Goal: Information Seeking & Learning: Learn about a topic

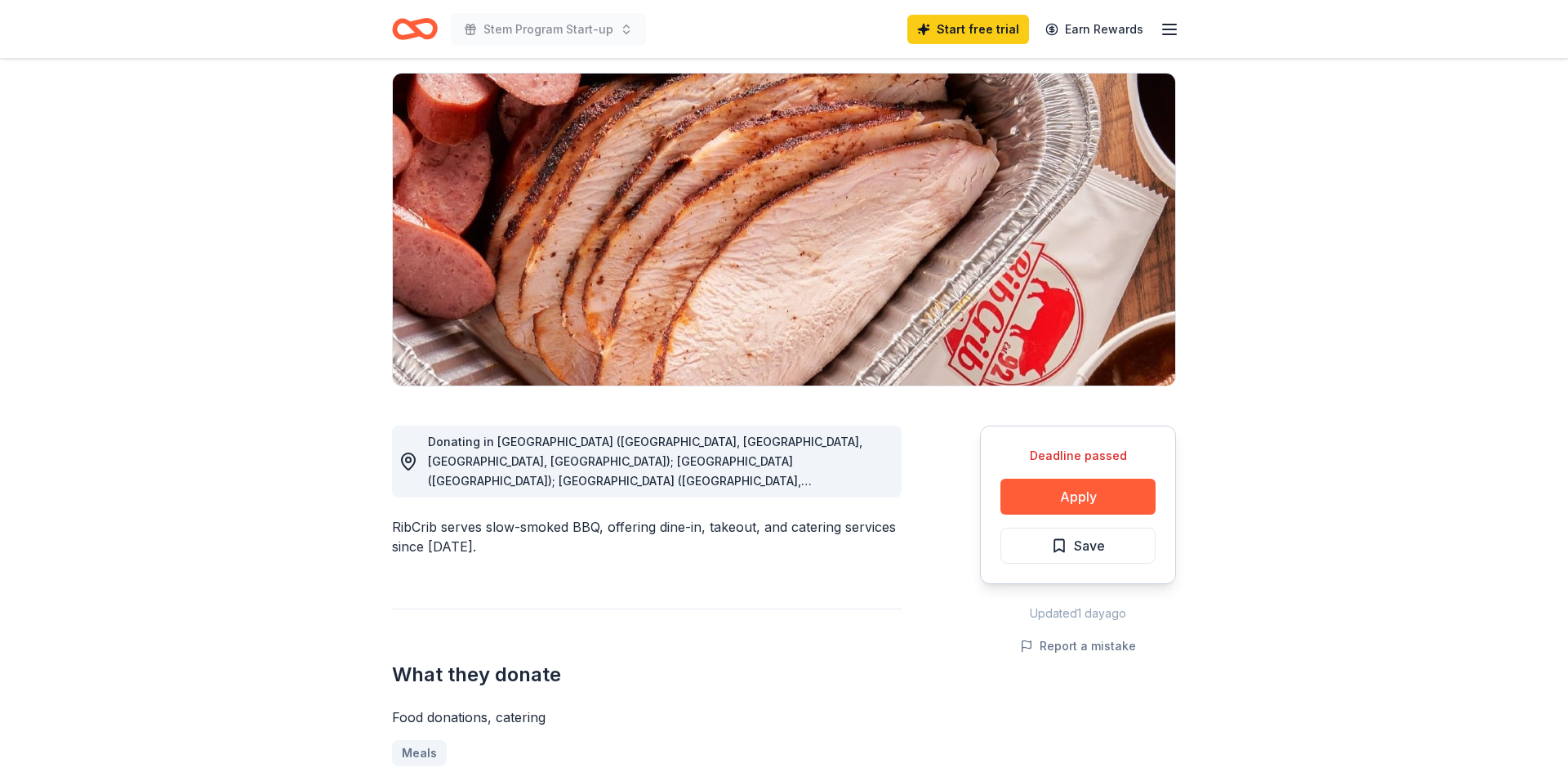
scroll to position [111, 0]
click at [747, 638] on div "What they donate Food donations, catering Meals" at bounding box center [647, 687] width 510 height 158
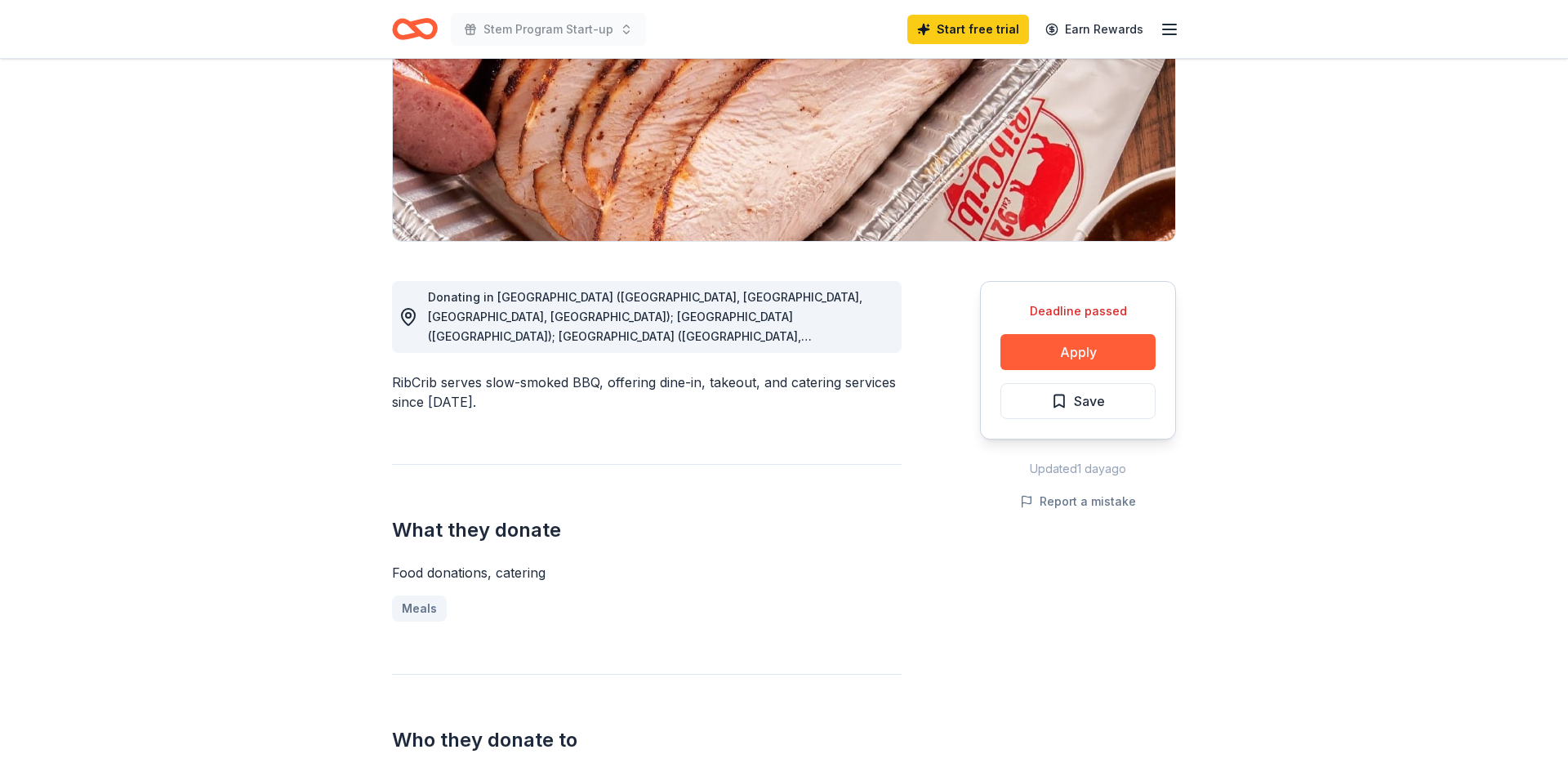
scroll to position [0, 0]
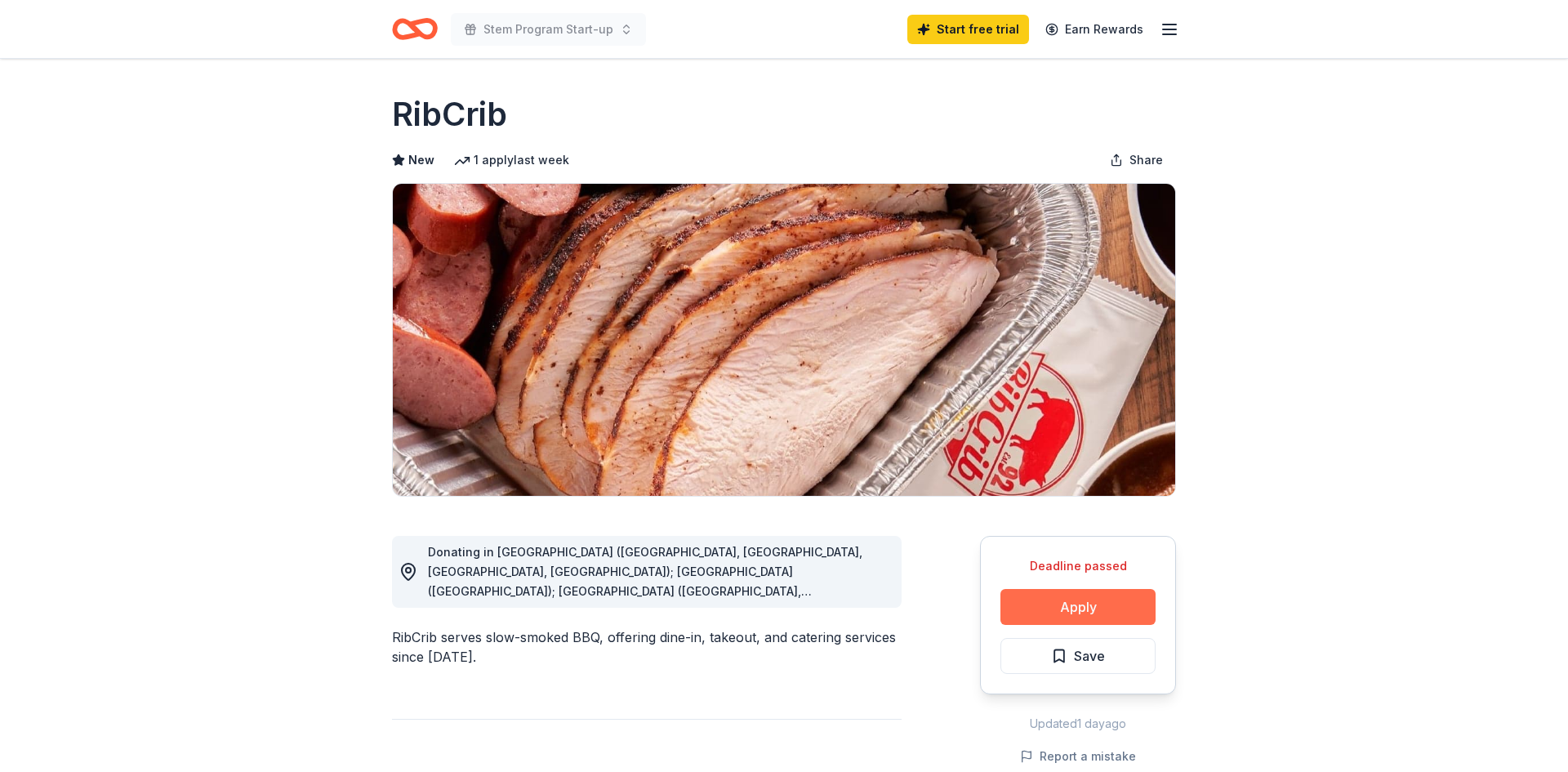
click at [1089, 603] on button "Apply" at bounding box center [1078, 607] width 155 height 36
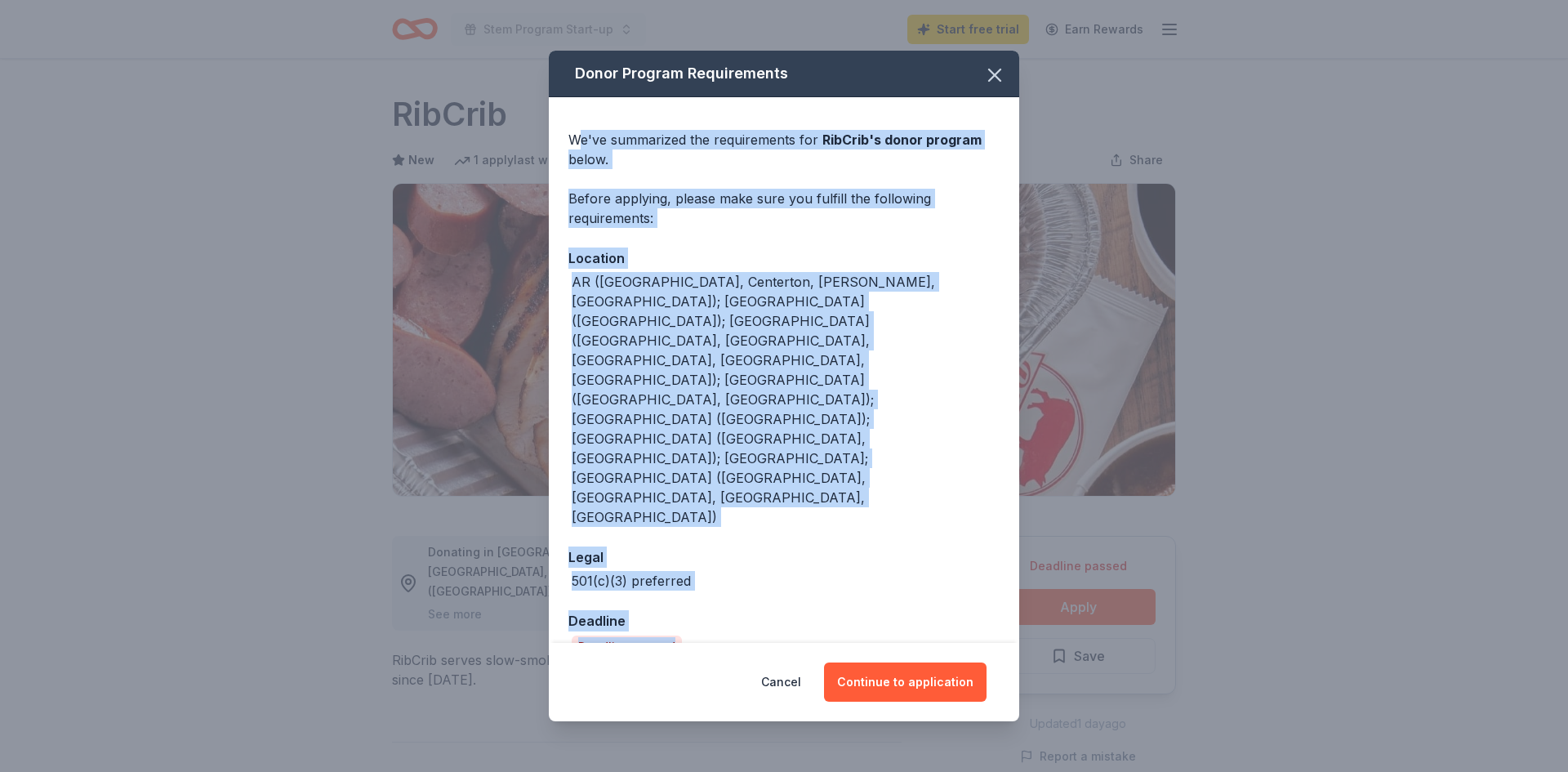
drag, startPoint x: 578, startPoint y: 205, endPoint x: 750, endPoint y: 540, distance: 376.6
click at [750, 540] on div "We've summarized the requirements for RibCrib 's donor program below. Before ap…" at bounding box center [784, 387] width 470 height 581
click at [785, 497] on div "We've summarized the requirements for RibCrib 's donor program below. Before ap…" at bounding box center [784, 387] width 470 height 581
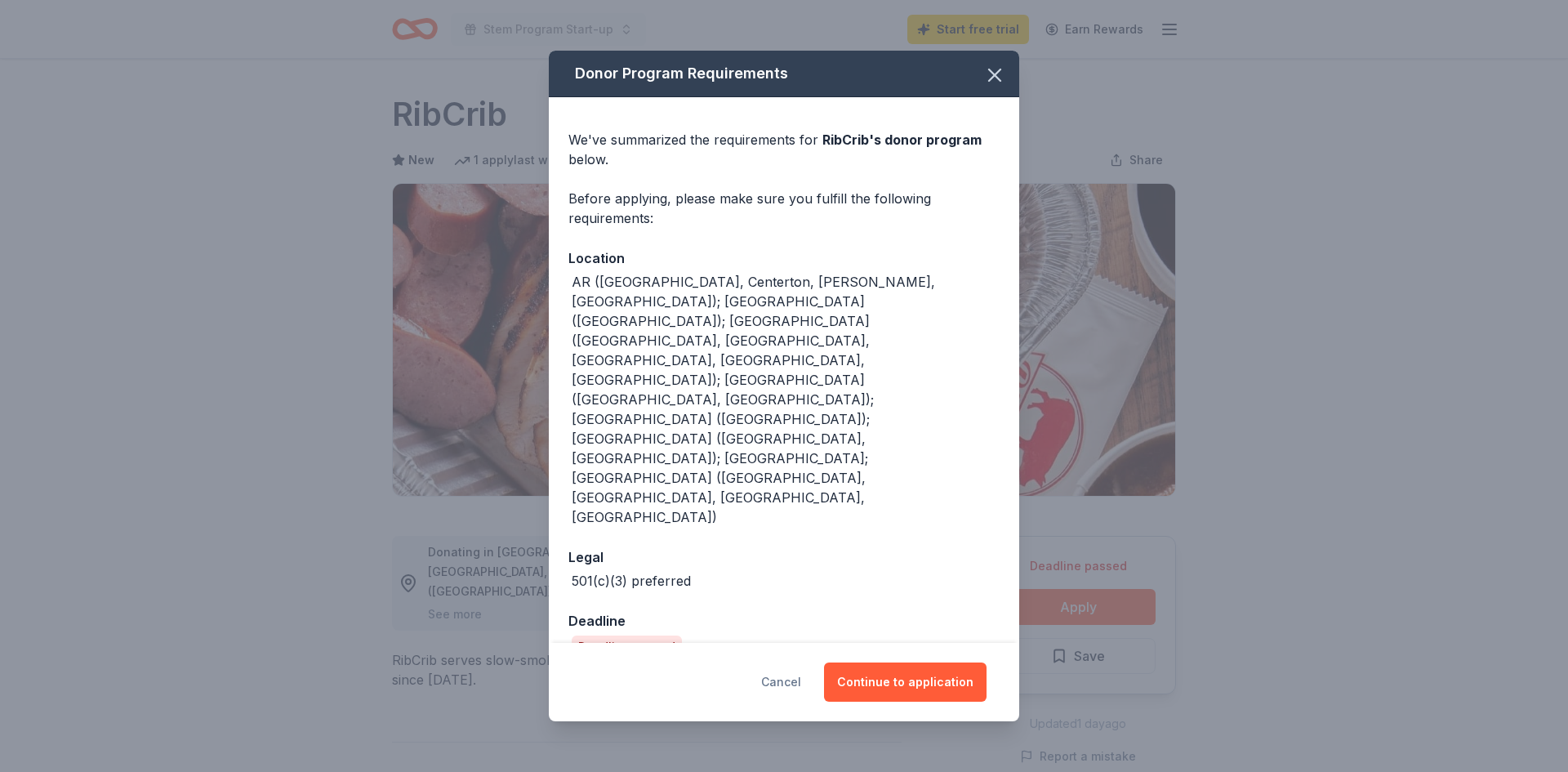
click at [791, 662] on button "Cancel" at bounding box center [781, 682] width 40 height 39
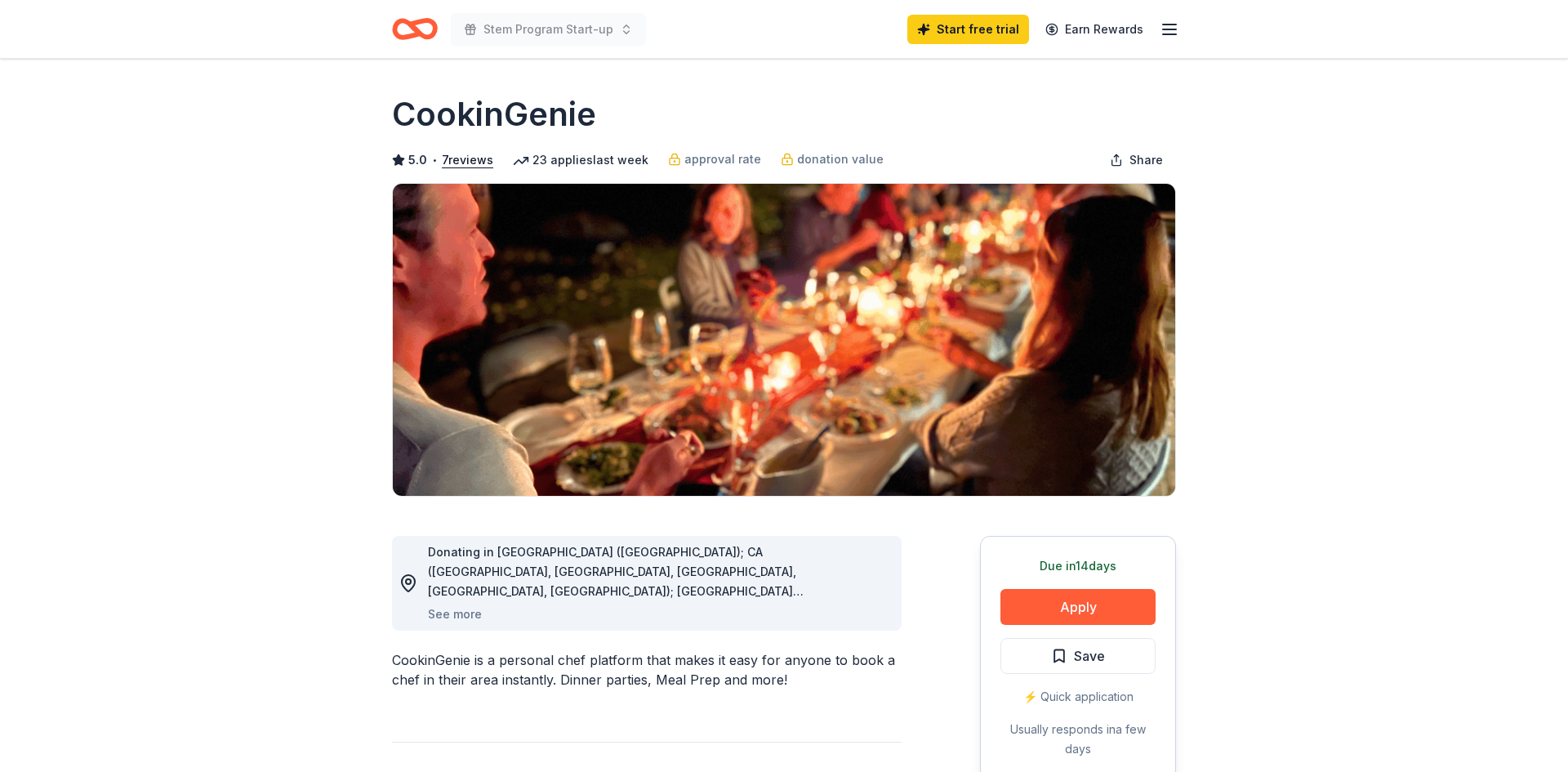
drag, startPoint x: 460, startPoint y: 554, endPoint x: 475, endPoint y: 598, distance: 46.5
click at [475, 598] on div "Donating in AZ (Maricopa County); CA (Los Angeles County, Riverside County, San…" at bounding box center [658, 572] width 460 height 59
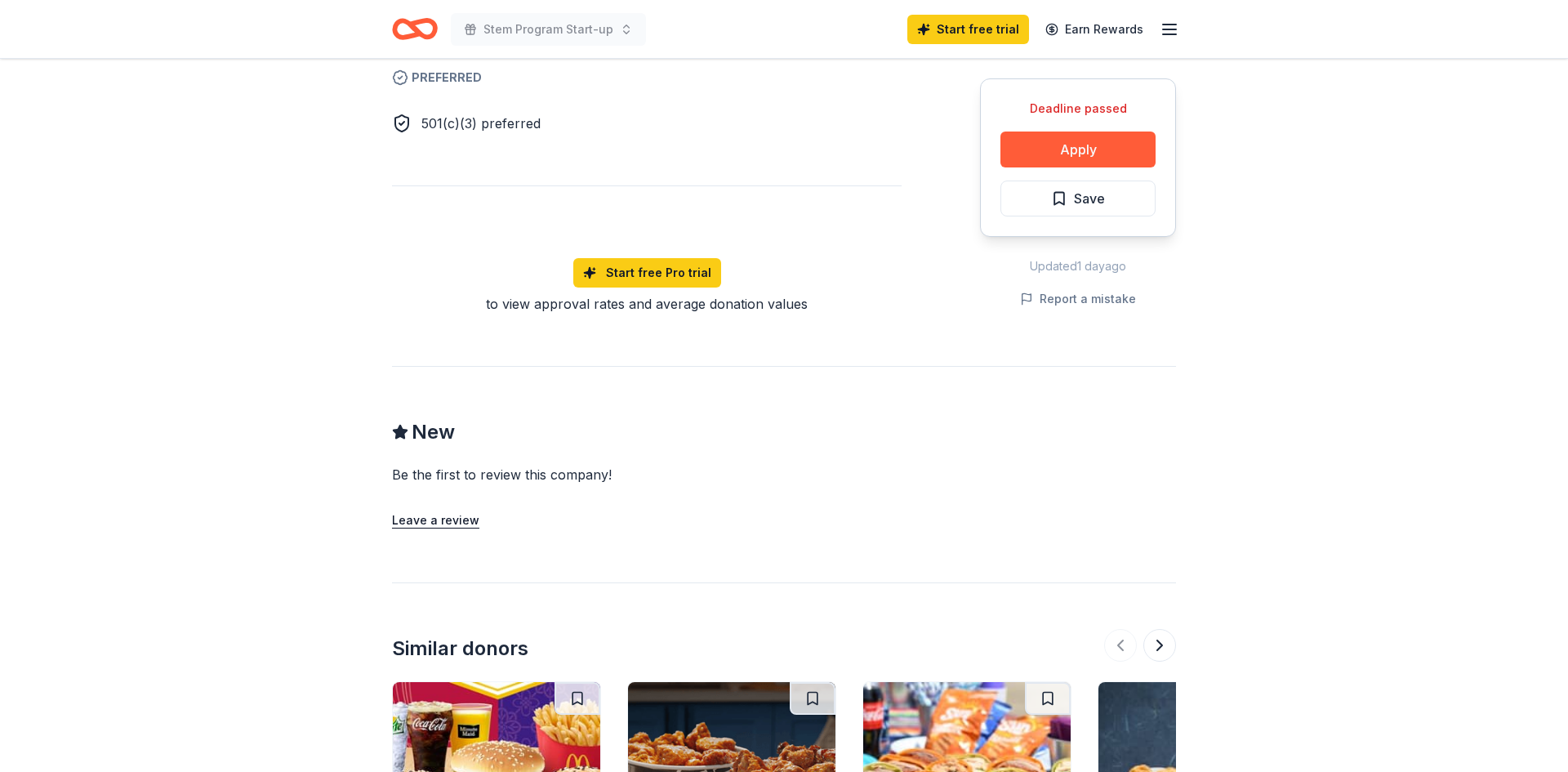
scroll to position [989, 0]
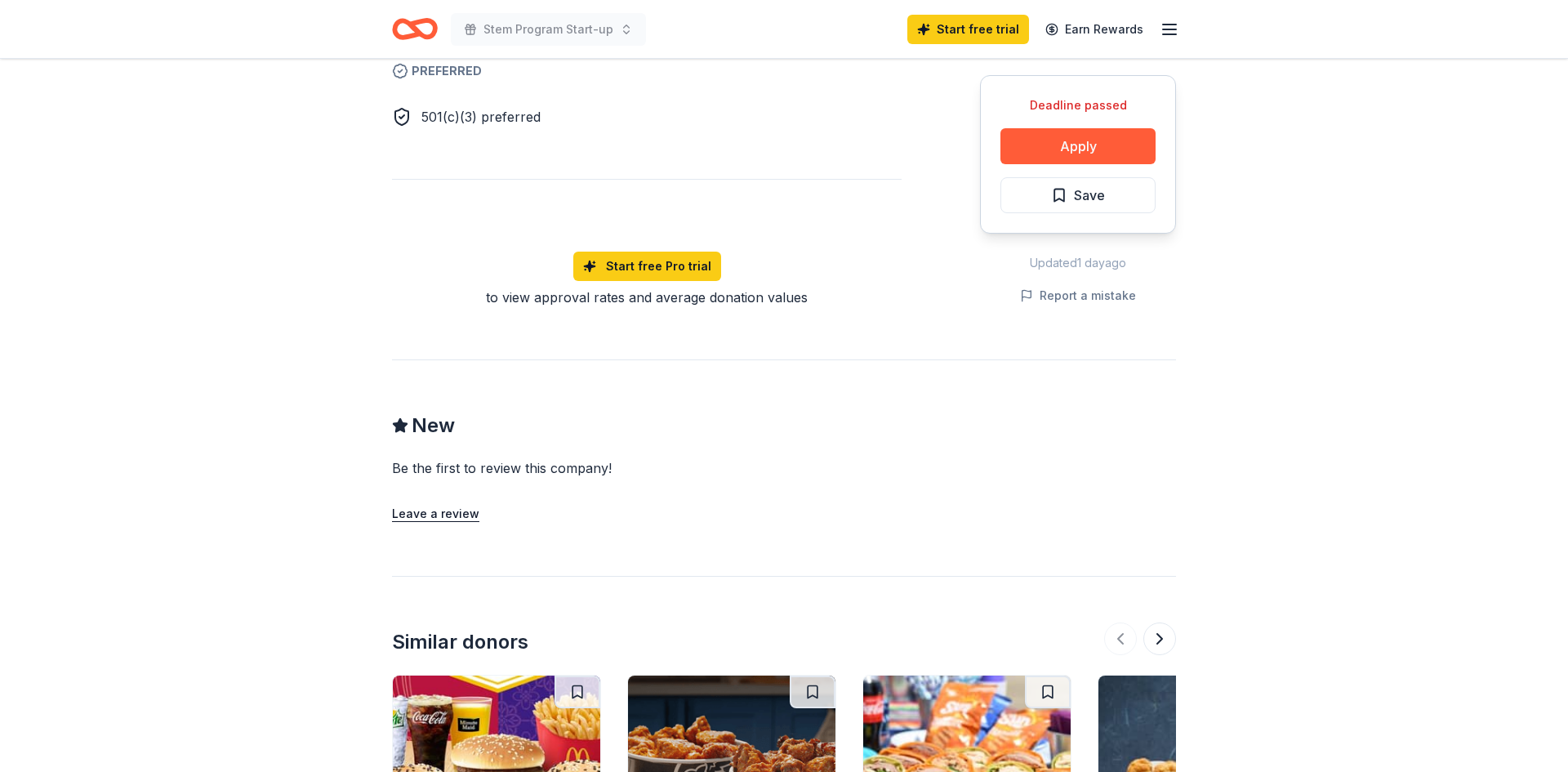
click at [250, 320] on div "Deadline passed Share RibCrib New 1 apply last week Share Donating in [GEOGRAPH…" at bounding box center [784, 74] width 1568 height 2008
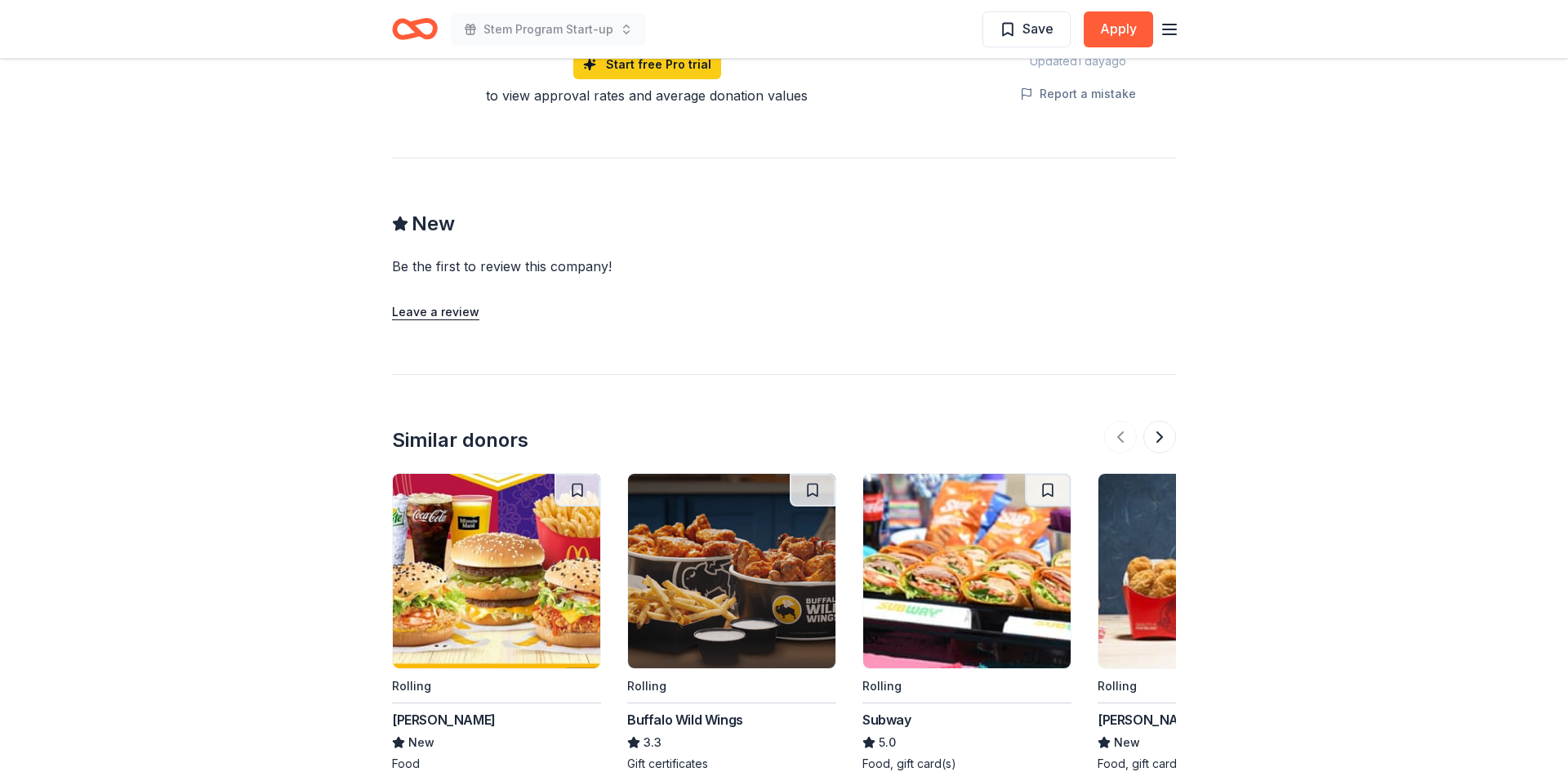
scroll to position [1413, 0]
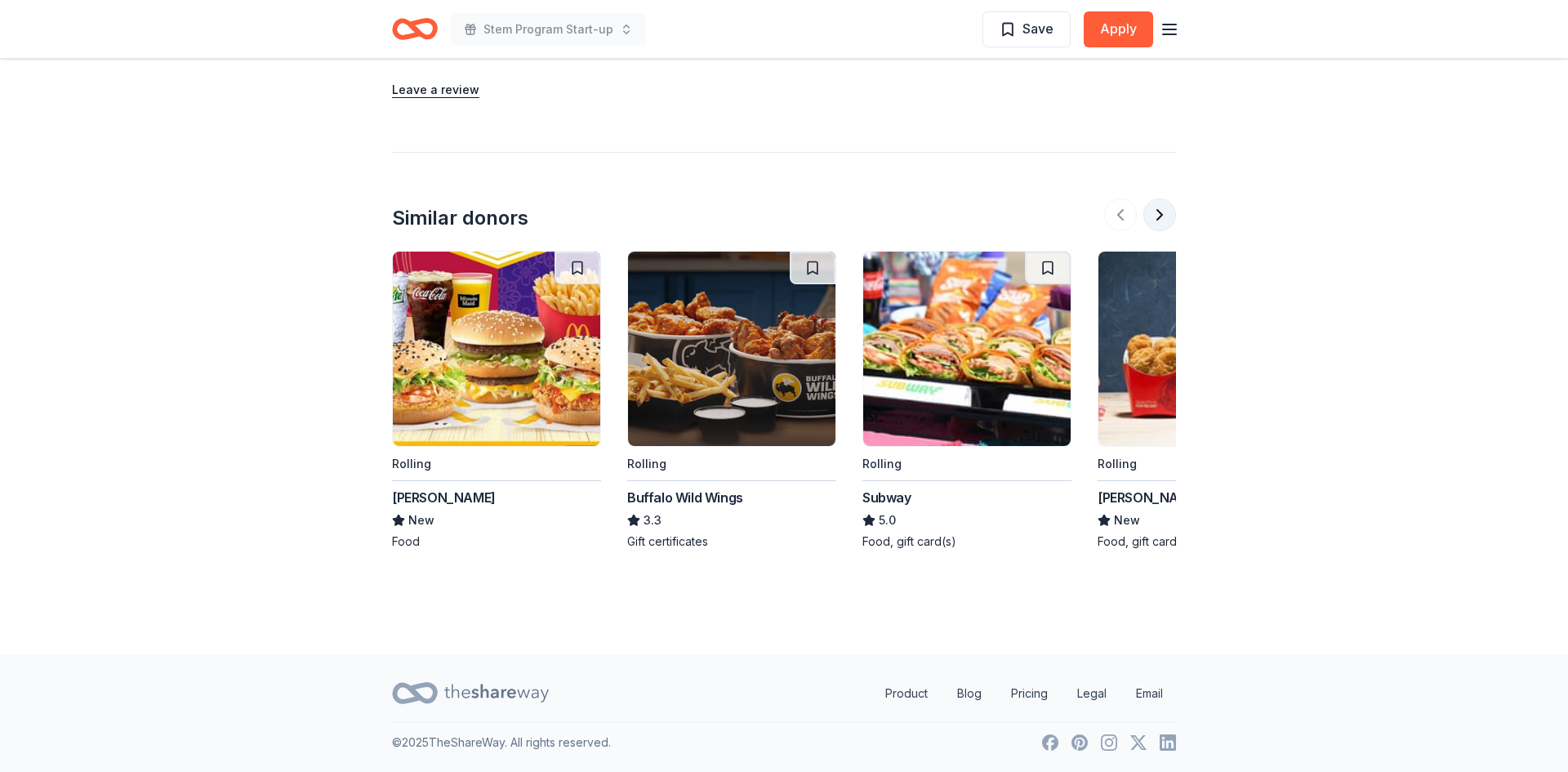
click at [1158, 211] on button at bounding box center [1160, 215] width 32 height 32
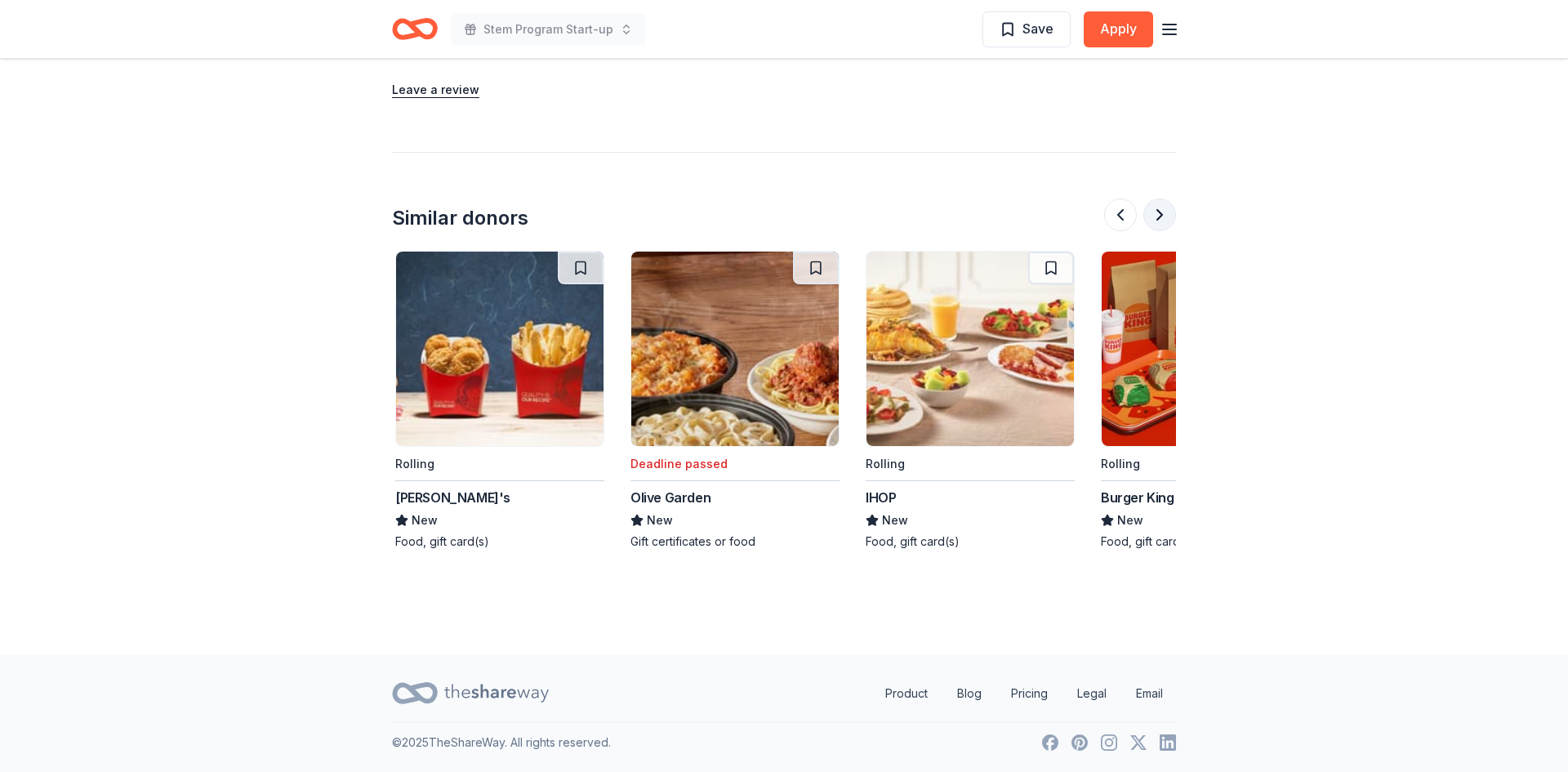
scroll to position [0, 705]
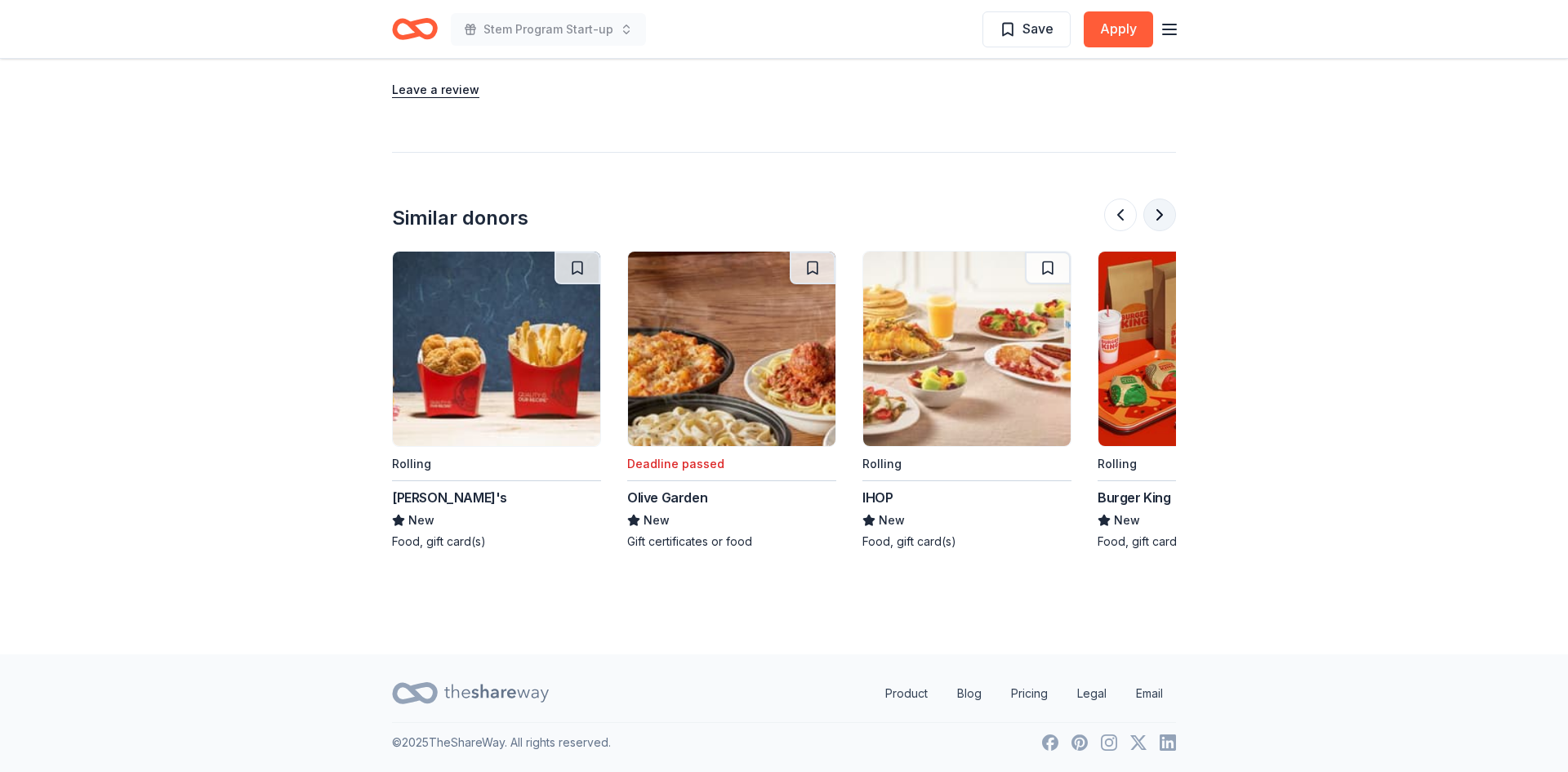
click at [1159, 215] on button at bounding box center [1160, 215] width 32 height 32
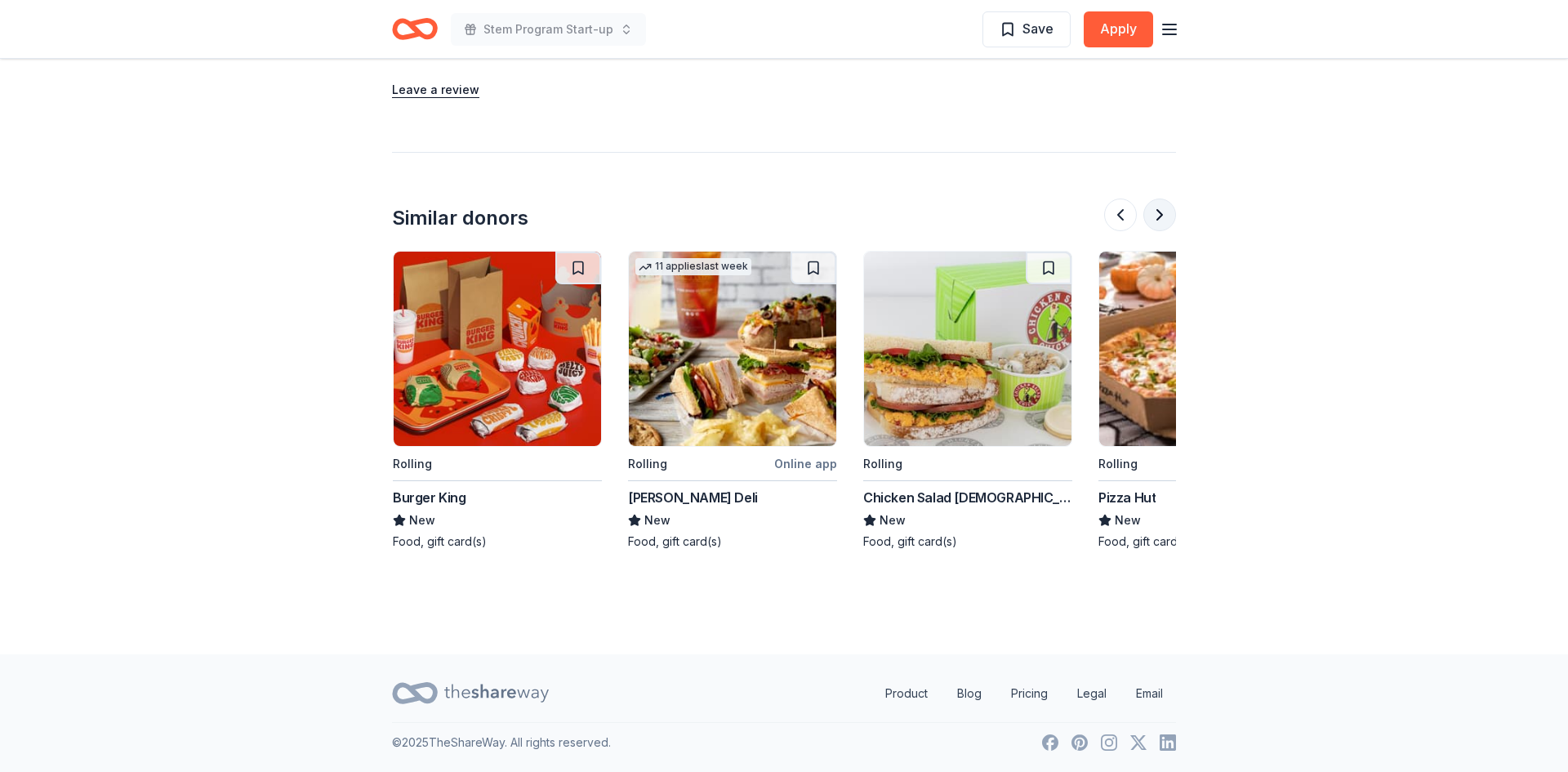
scroll to position [0, 1411]
click at [1159, 215] on button at bounding box center [1160, 215] width 32 height 32
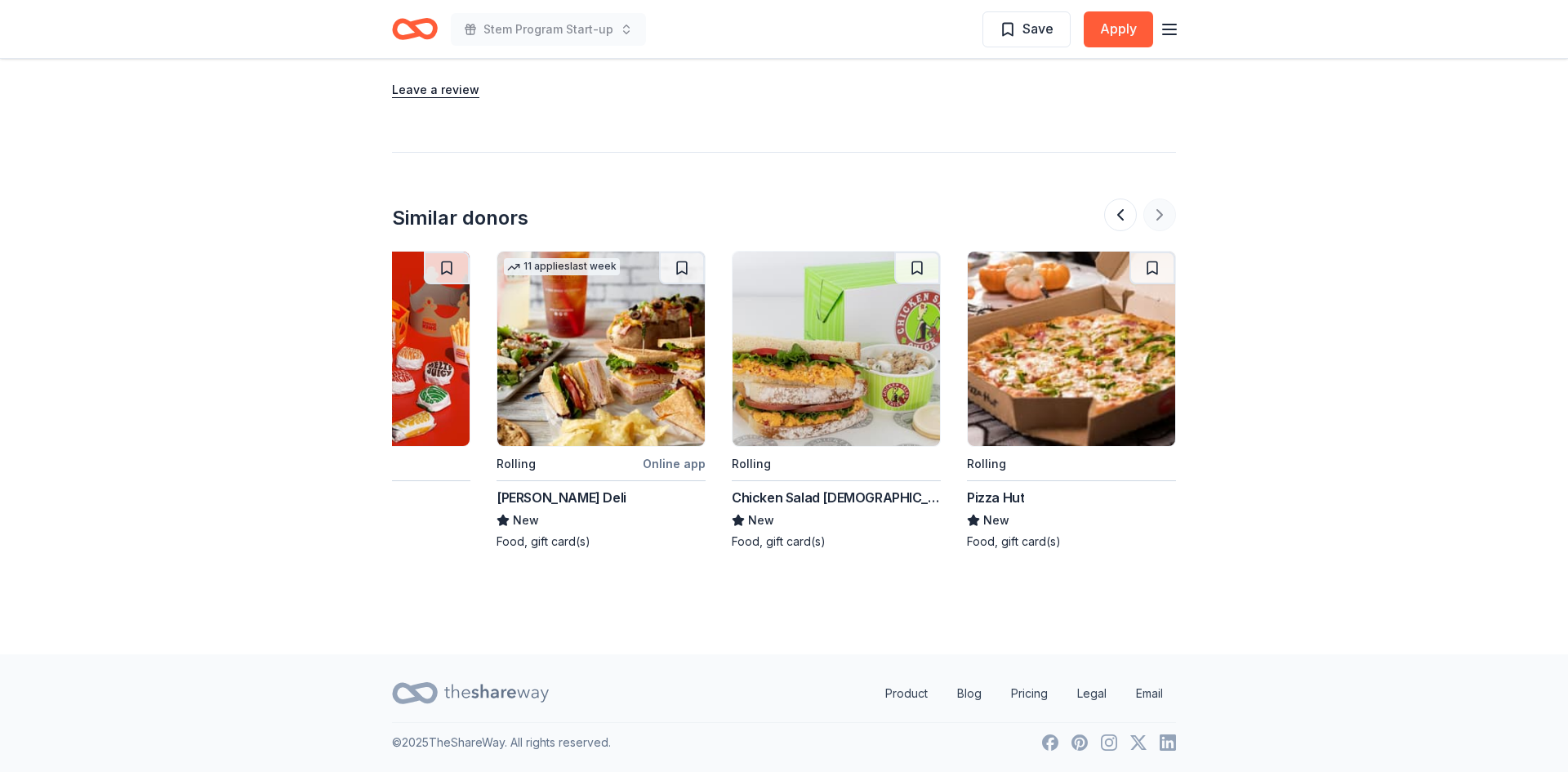
click at [1159, 215] on div at bounding box center [1140, 215] width 72 height 32
click at [1119, 215] on button at bounding box center [1120, 215] width 32 height 32
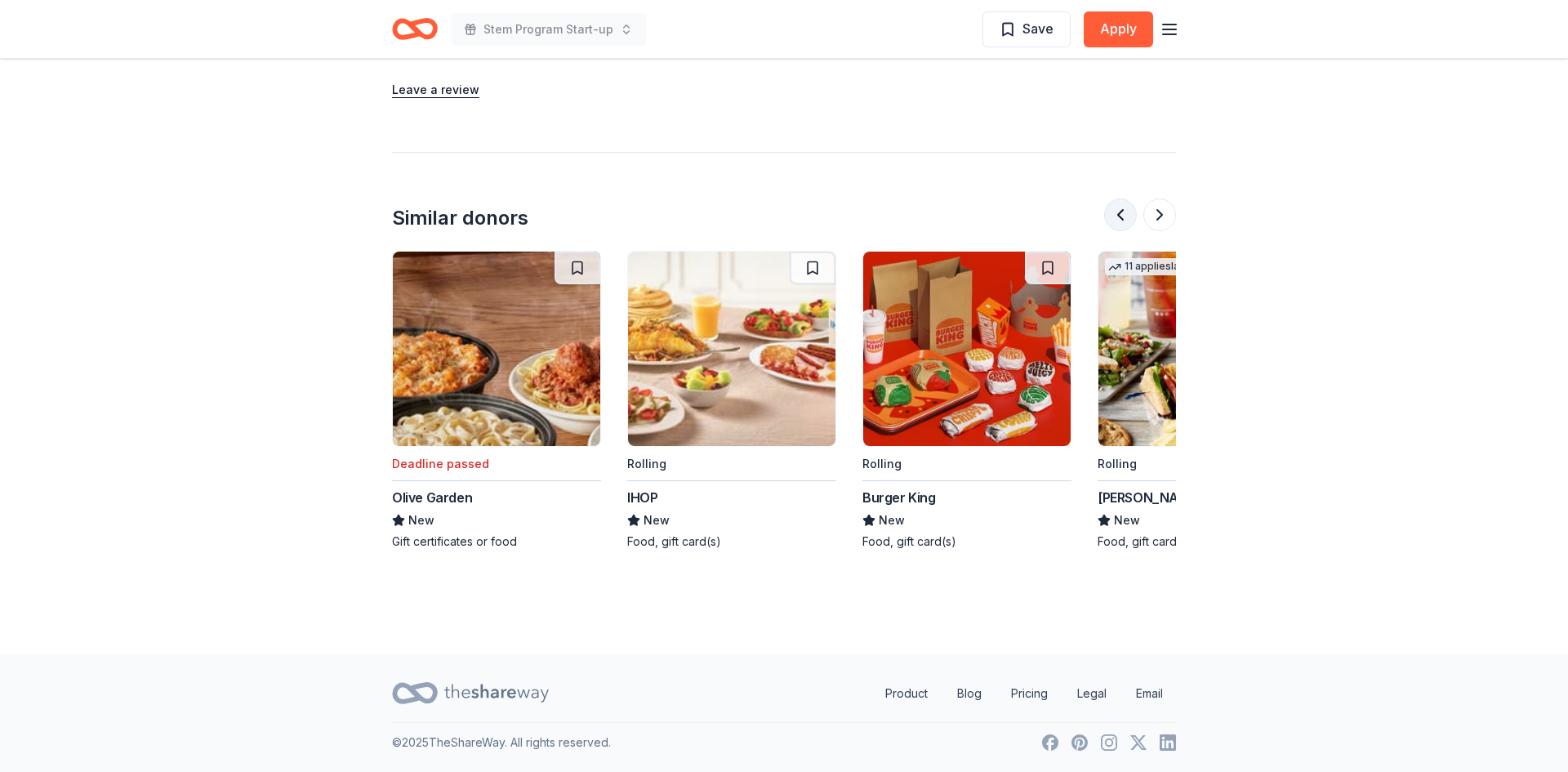
click at [1119, 215] on button at bounding box center [1120, 215] width 32 height 32
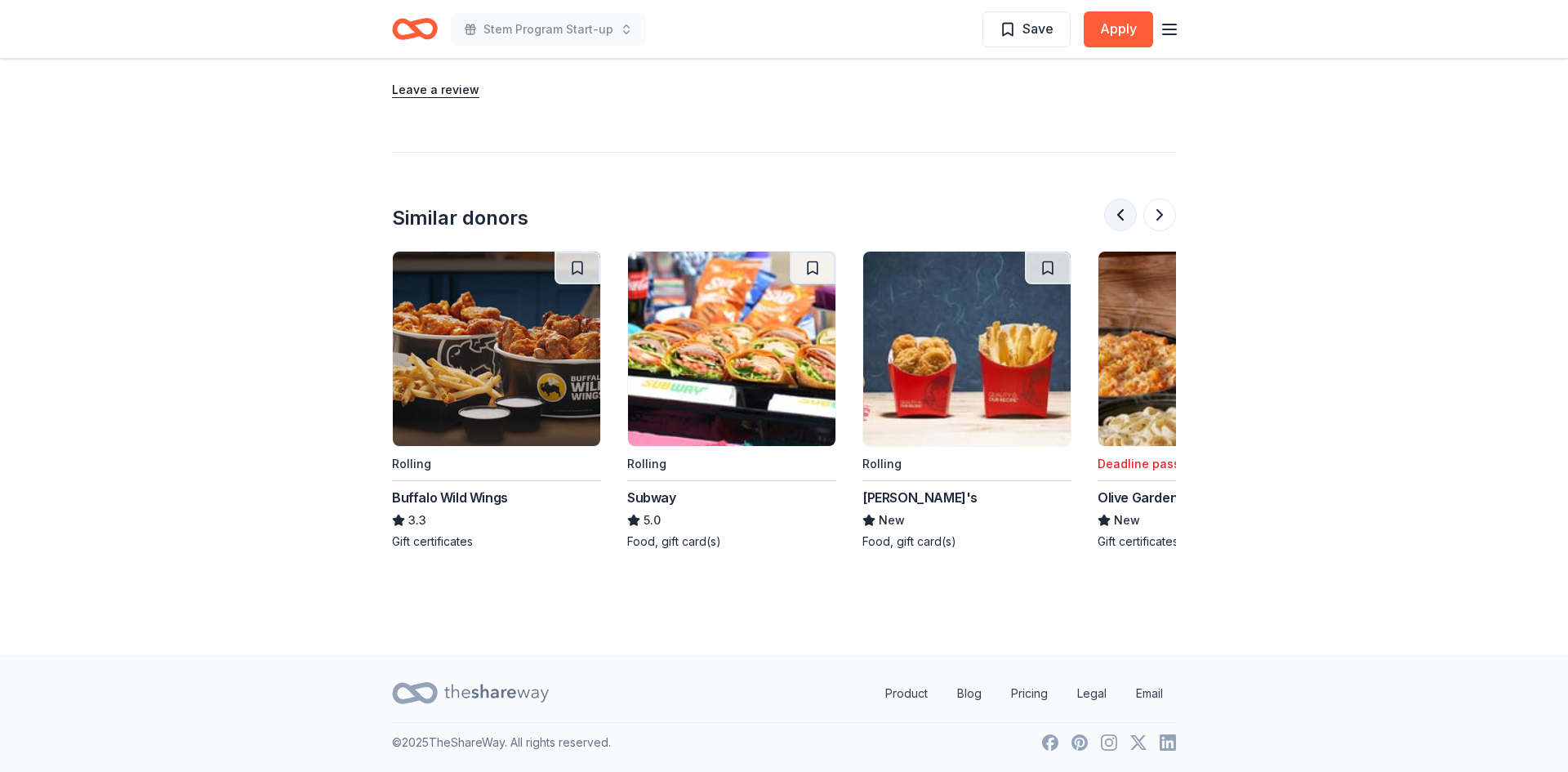
click at [1119, 215] on button at bounding box center [1120, 215] width 32 height 32
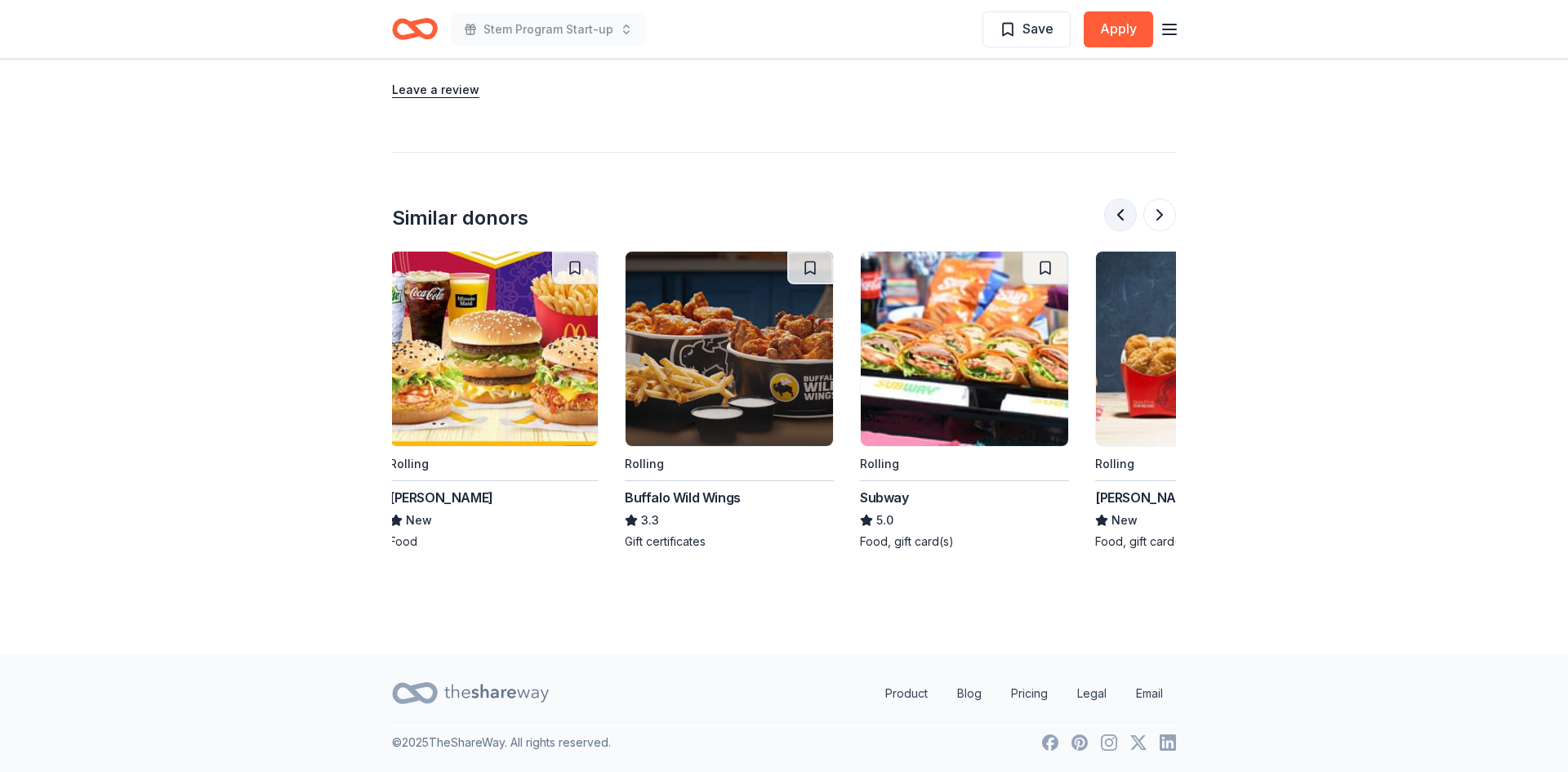
scroll to position [0, 0]
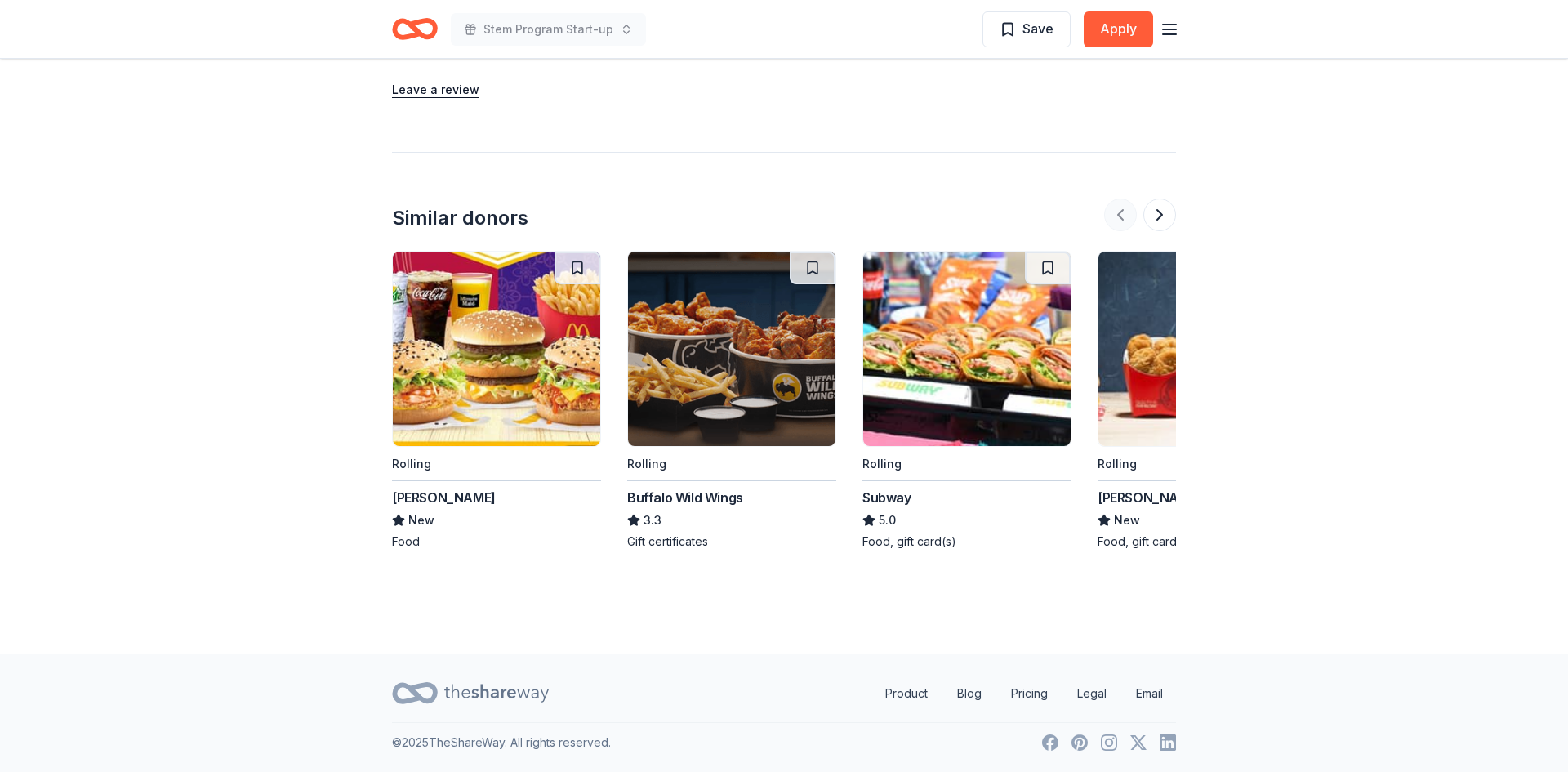
click at [1119, 215] on div at bounding box center [1140, 215] width 72 height 32
click at [1157, 212] on button at bounding box center [1160, 215] width 32 height 32
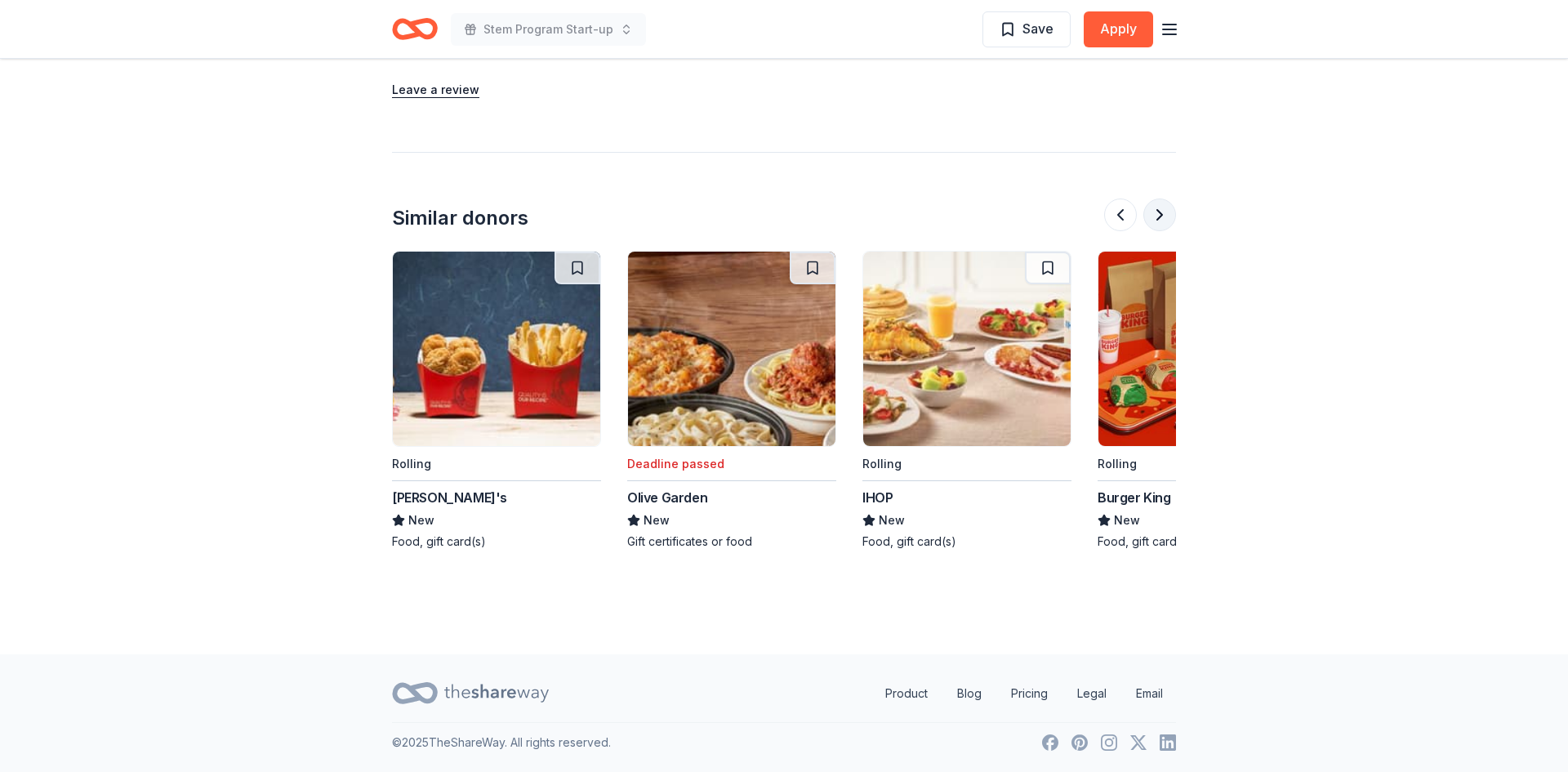
click at [1157, 212] on button at bounding box center [1160, 215] width 32 height 32
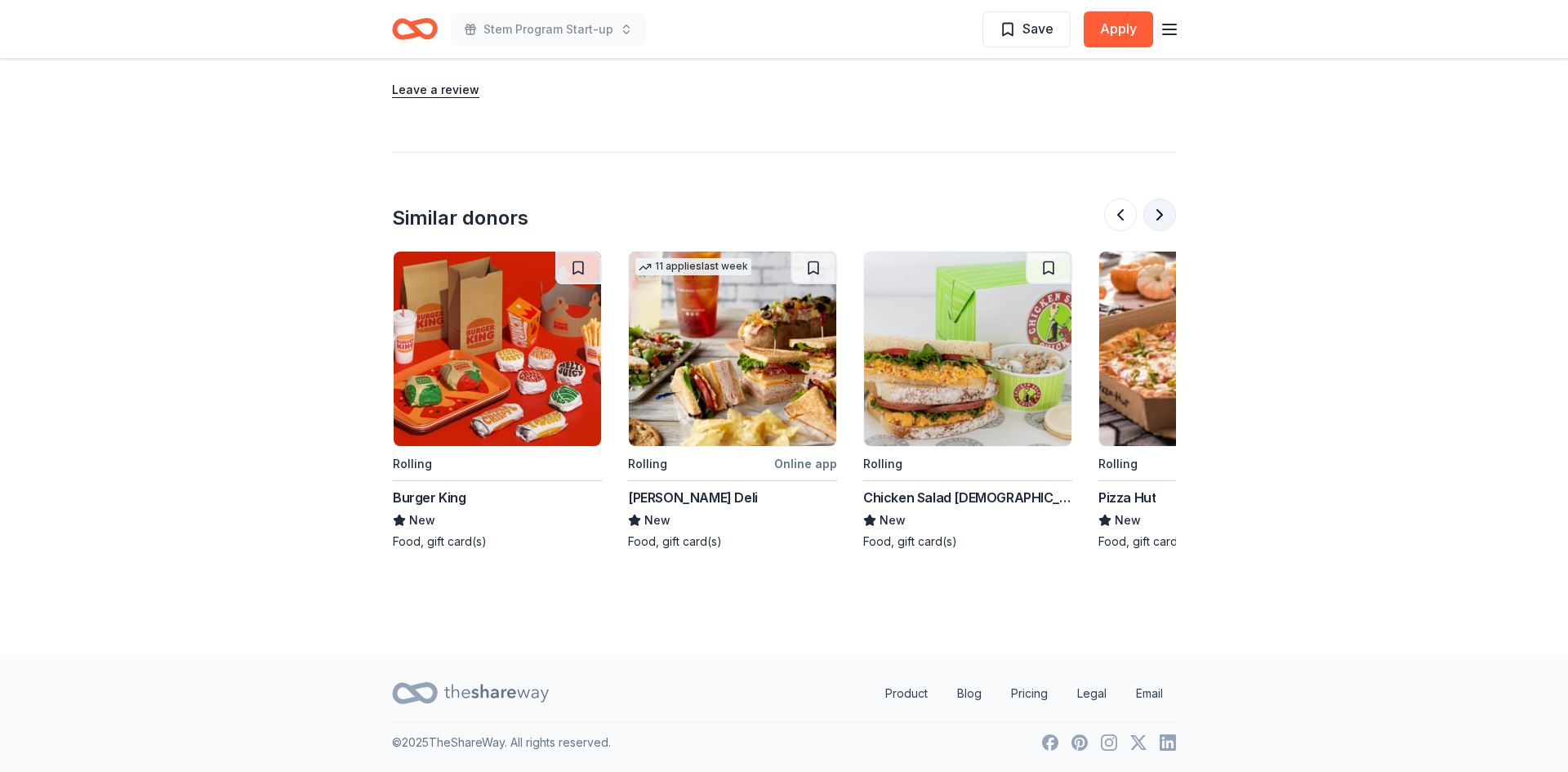
click at [1157, 212] on button at bounding box center [1160, 215] width 32 height 32
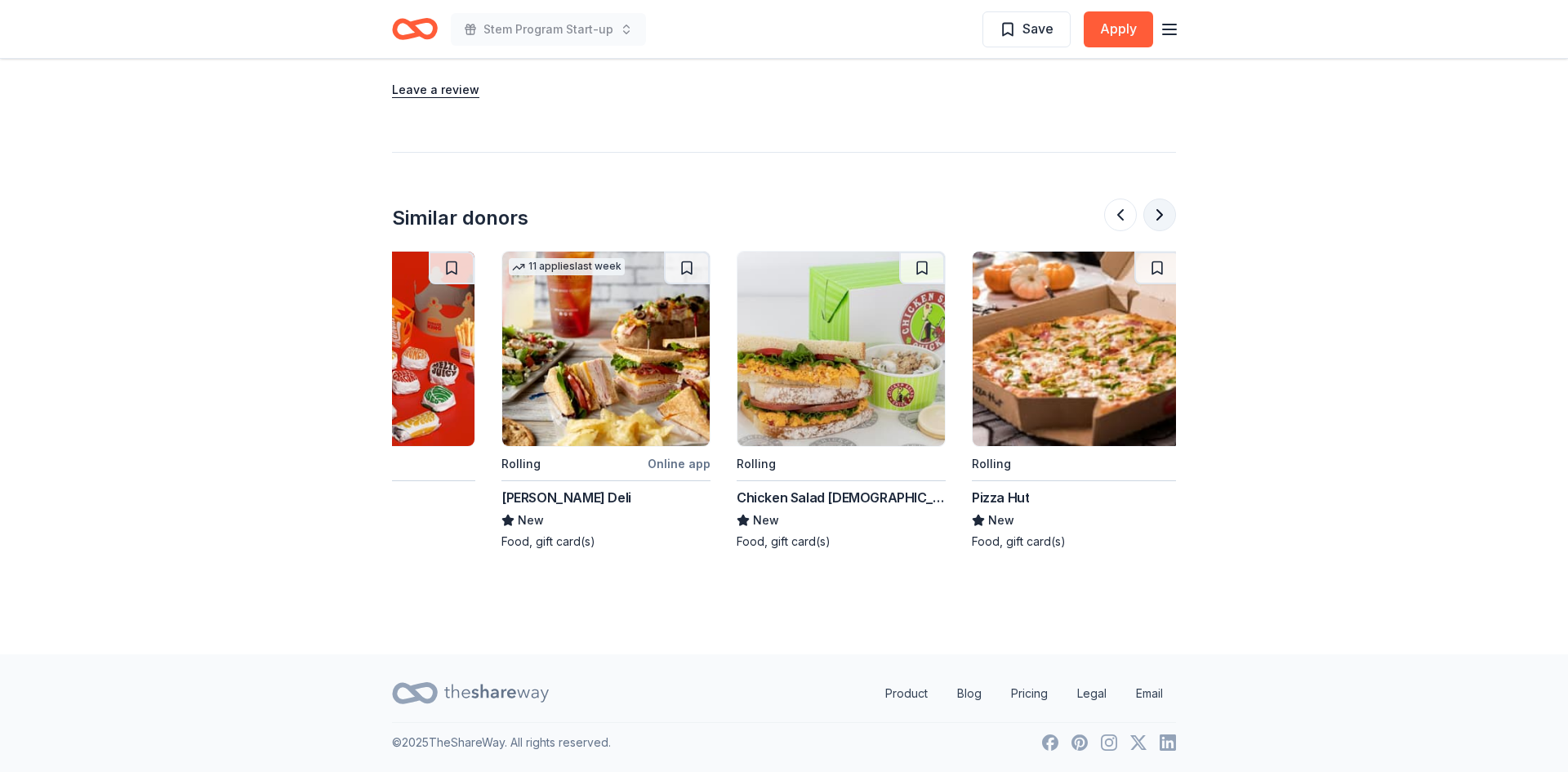
scroll to position [0, 1542]
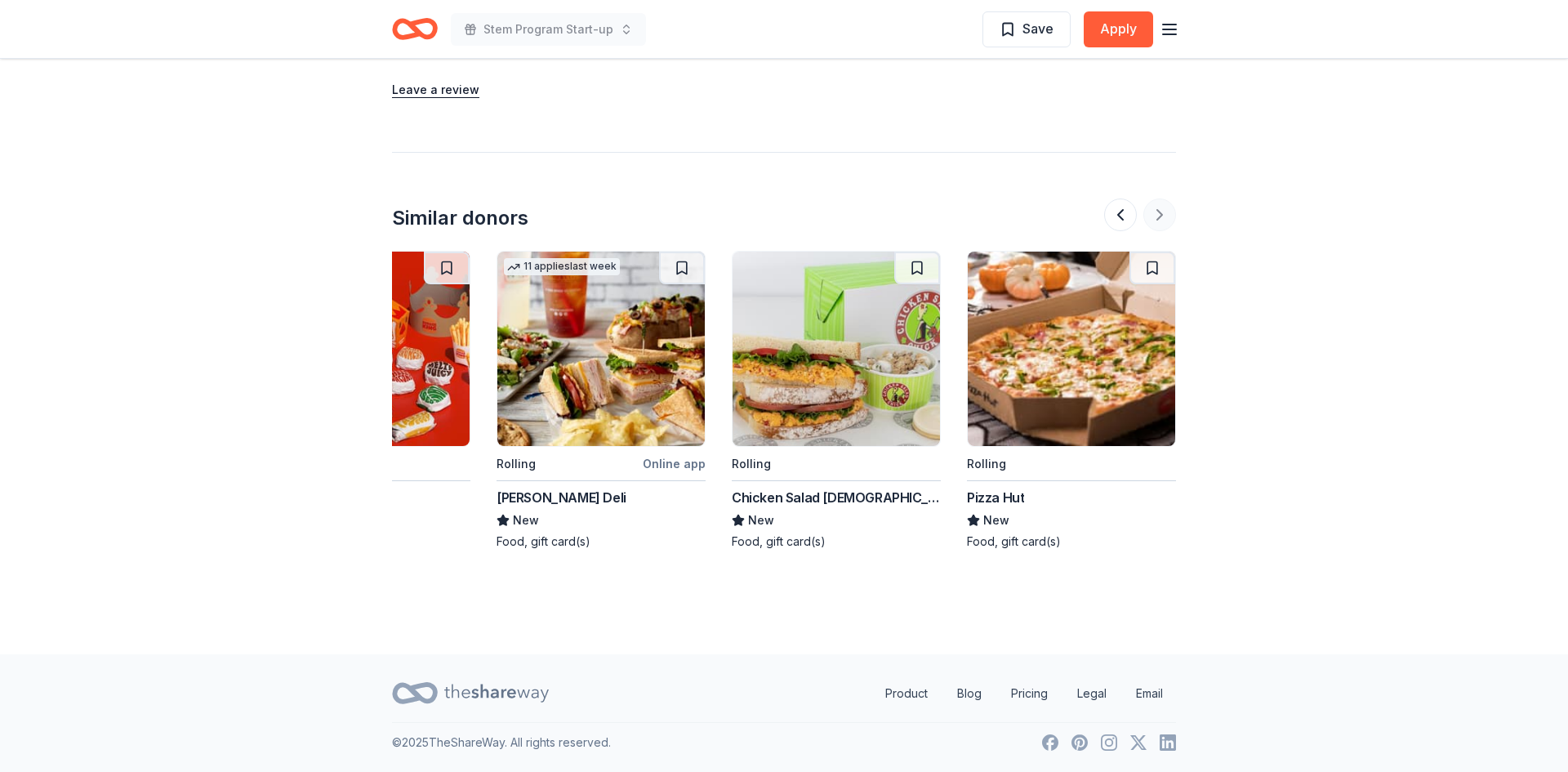
click at [1157, 212] on div at bounding box center [1140, 215] width 72 height 32
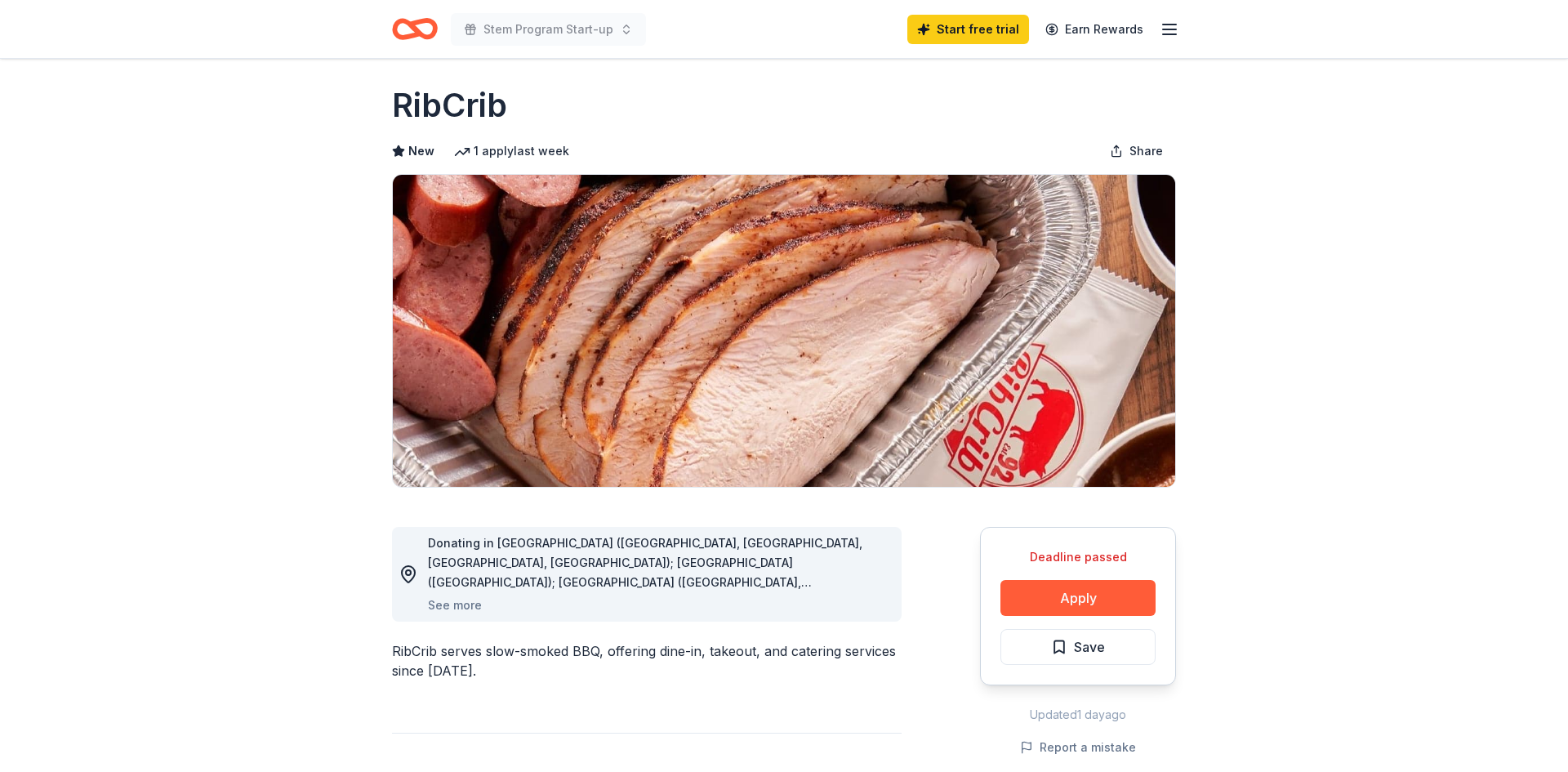
scroll to position [0, 0]
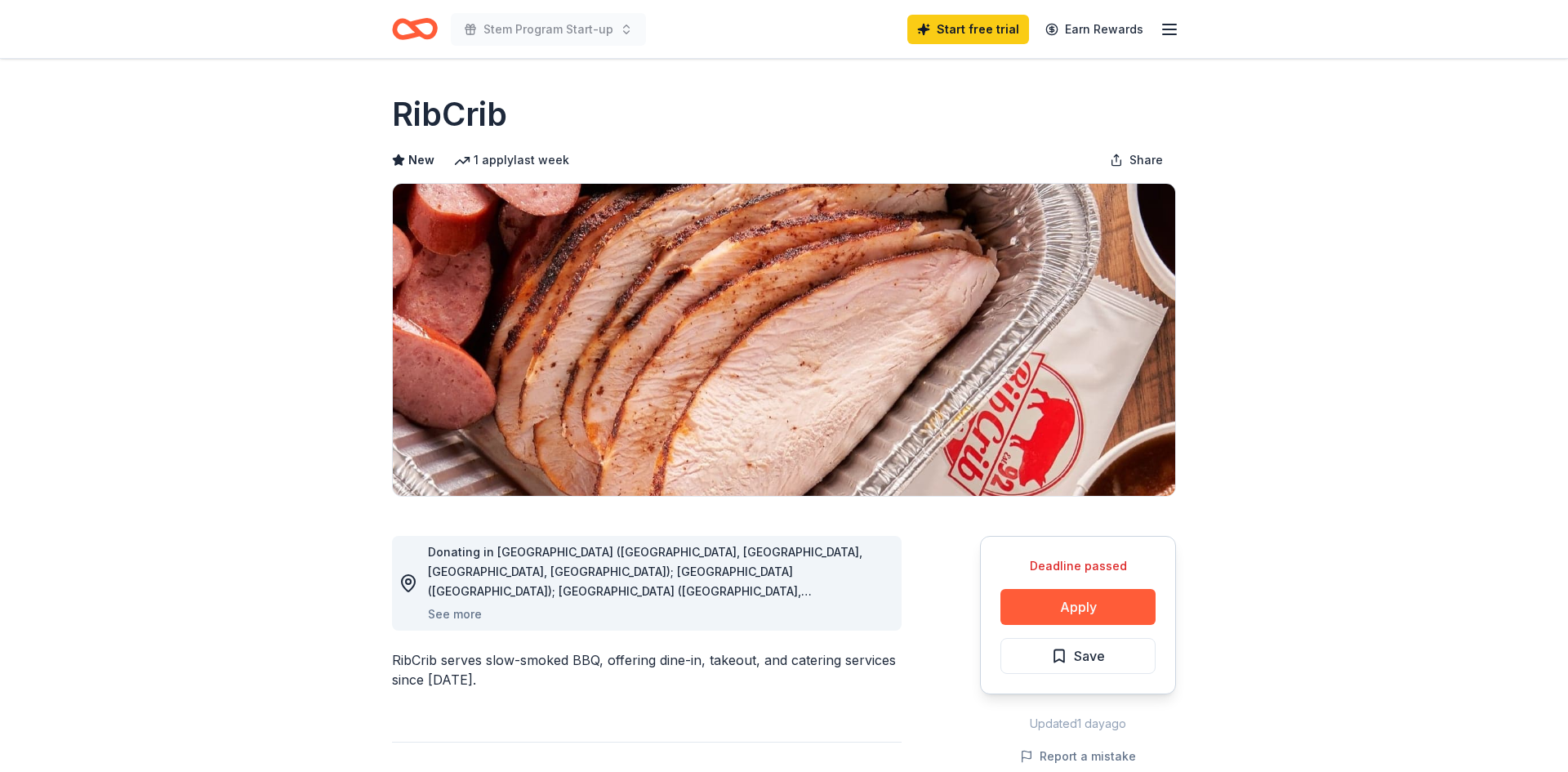
click at [1112, 31] on link "Earn Rewards" at bounding box center [1094, 29] width 118 height 30
click at [1171, 24] on icon "button" at bounding box center [1169, 30] width 20 height 20
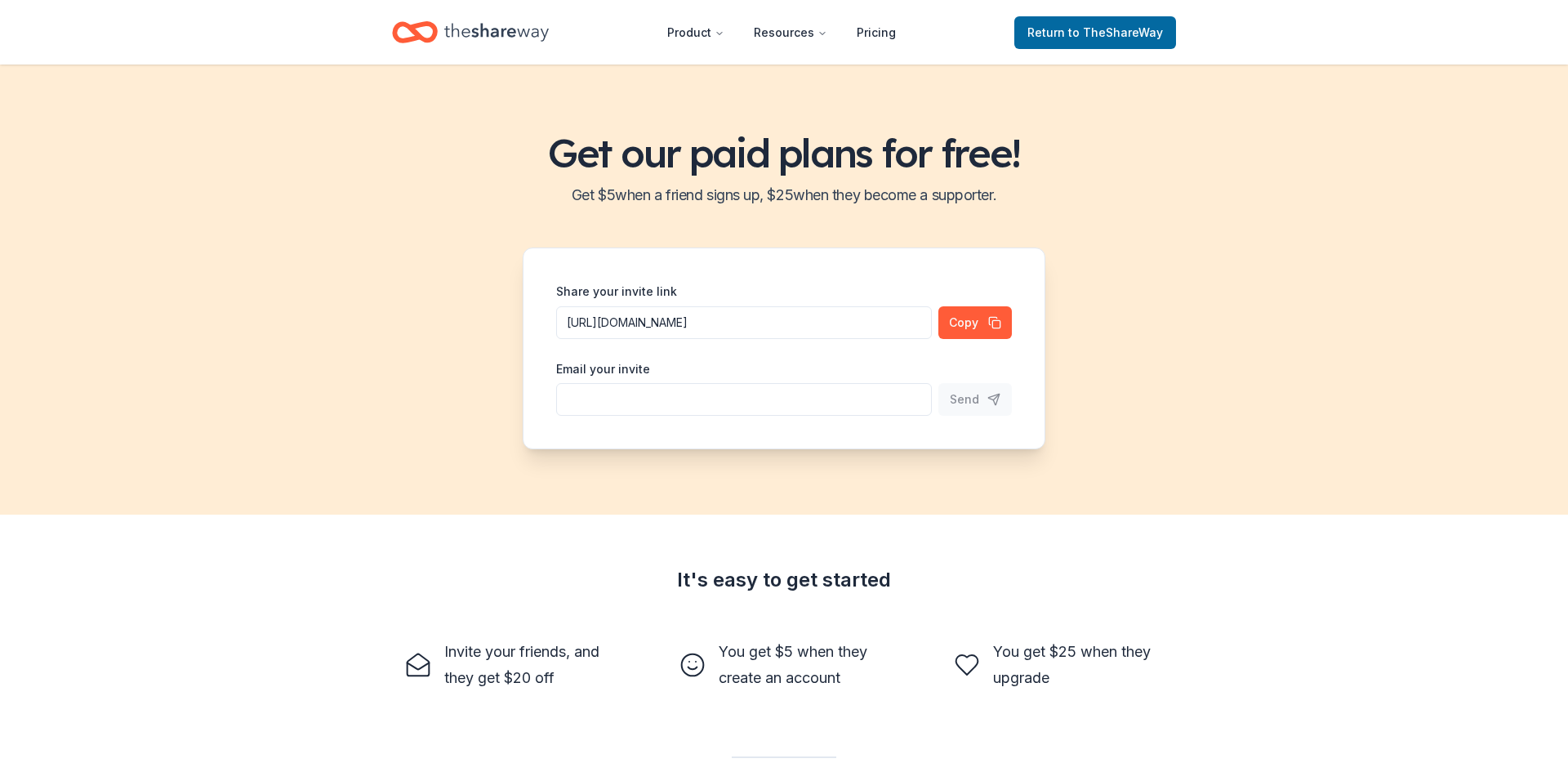
click at [1083, 215] on div "Get our paid plans for free! Get $ 5 when a friend signs up, $ 25 when they bec…" at bounding box center [784, 289] width 1568 height 450
click at [1090, 34] on span "to TheShareWay" at bounding box center [1116, 31] width 95 height 13
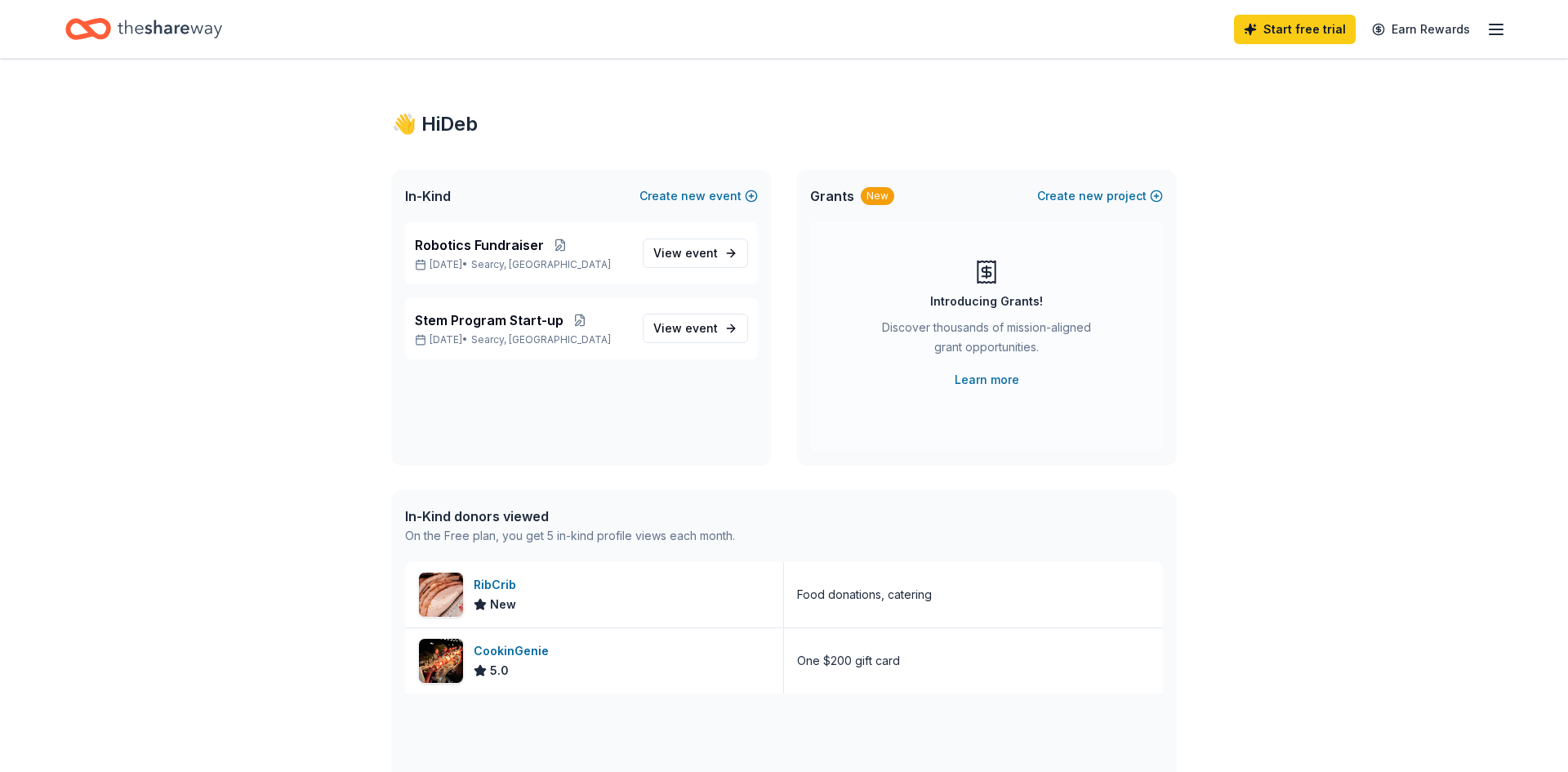
click at [226, 334] on div "👋 Hi Deb In-Kind Create new event Robotics Fundraiser Nov 01, 2025 • Searcy, AR…" at bounding box center [784, 629] width 1568 height 1140
click at [992, 373] on link "Learn more" at bounding box center [987, 380] width 65 height 20
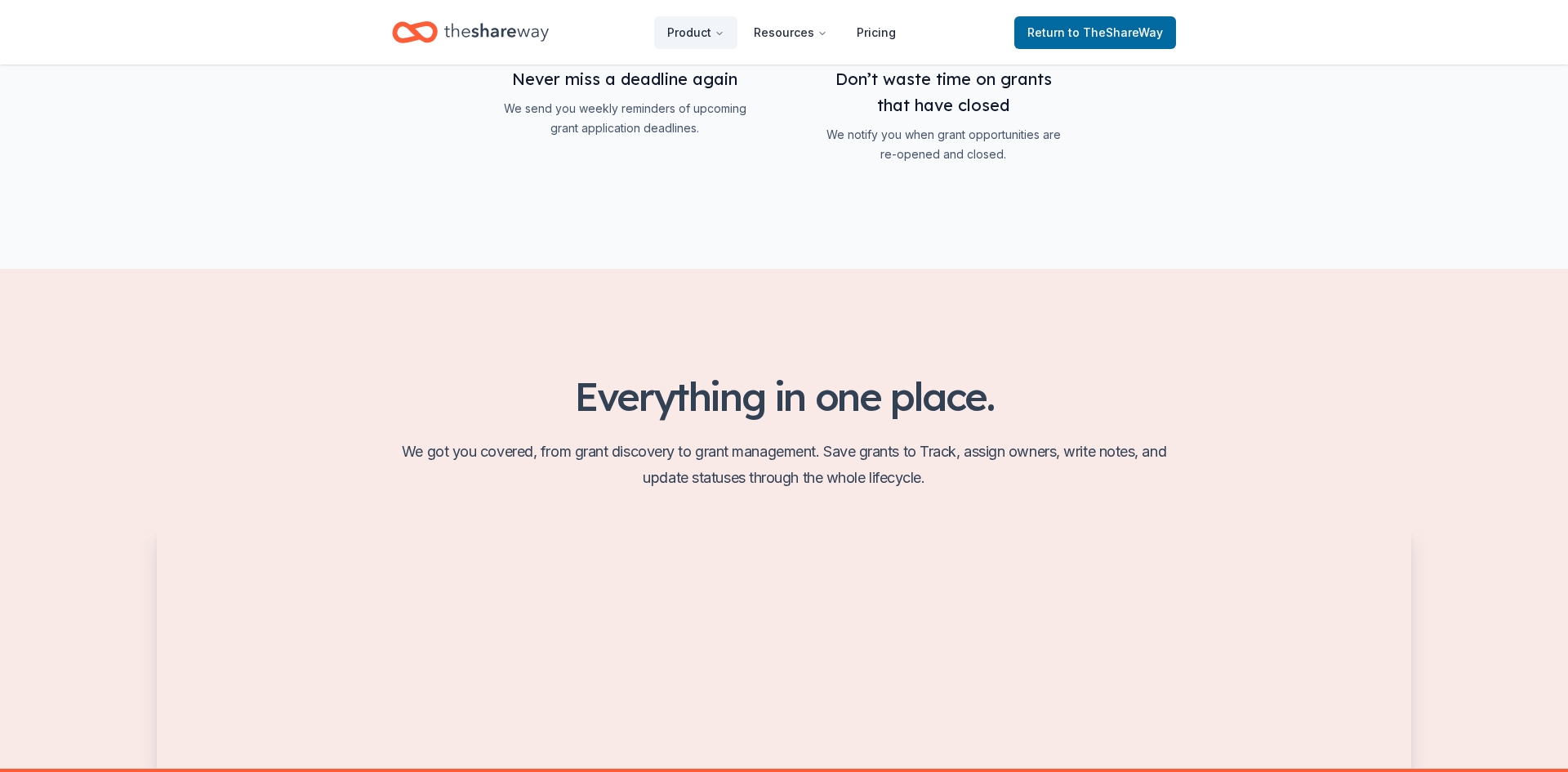
scroll to position [1568, 0]
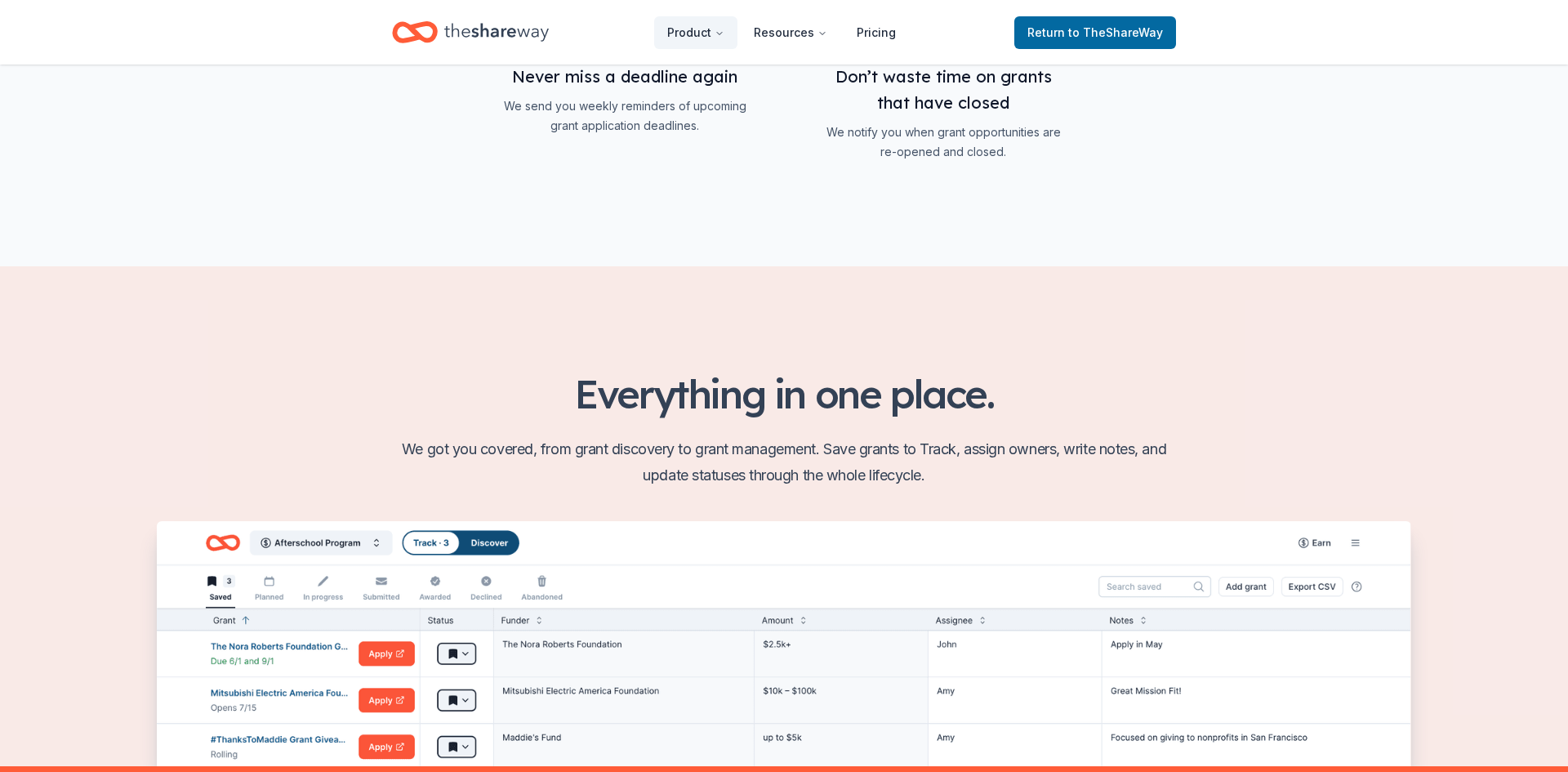
click at [101, 589] on section "Everything in one place. We got you covered, from grant discovery to grant mana…" at bounding box center [784, 516] width 1568 height 500
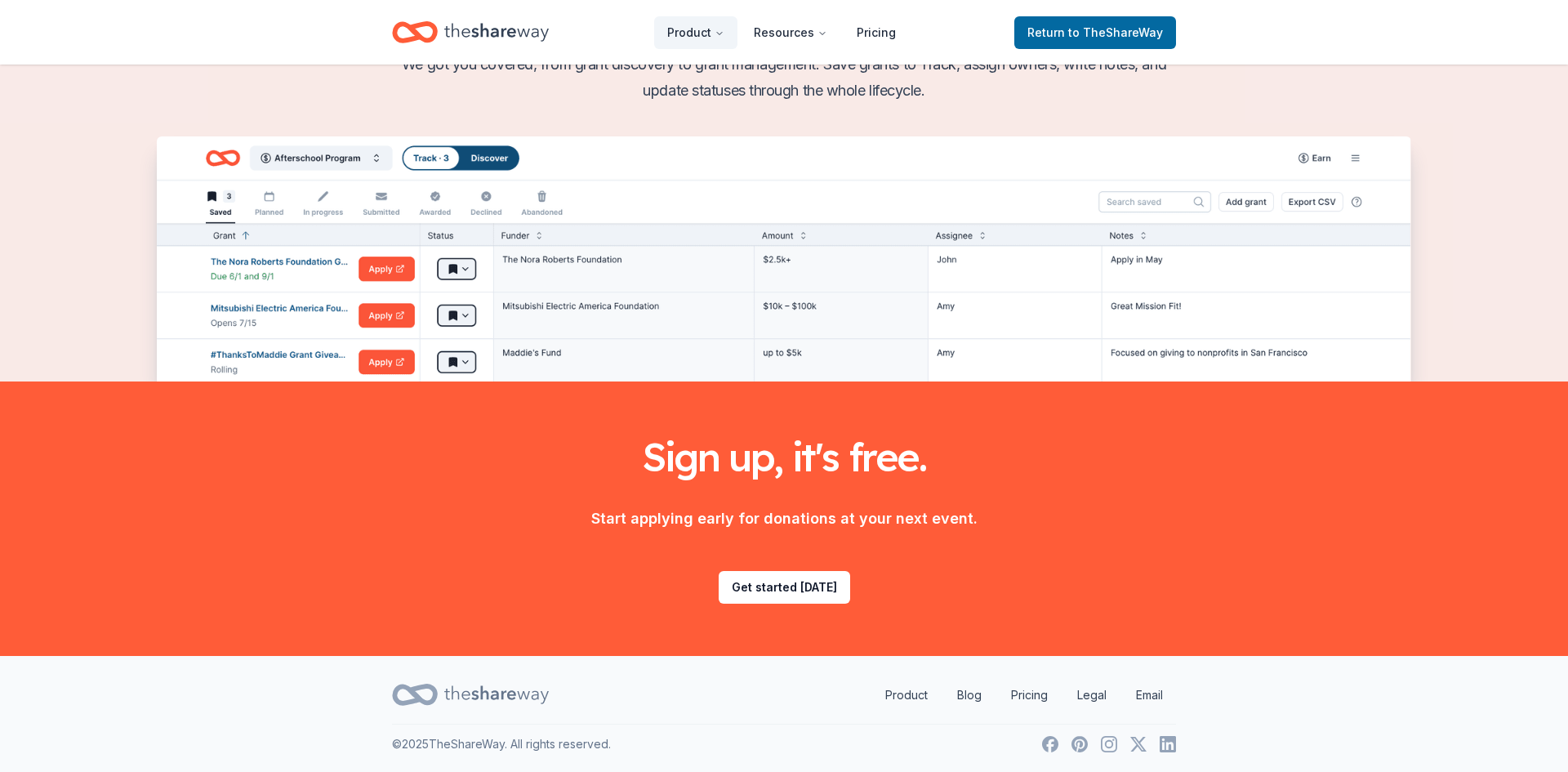
scroll to position [1954, 0]
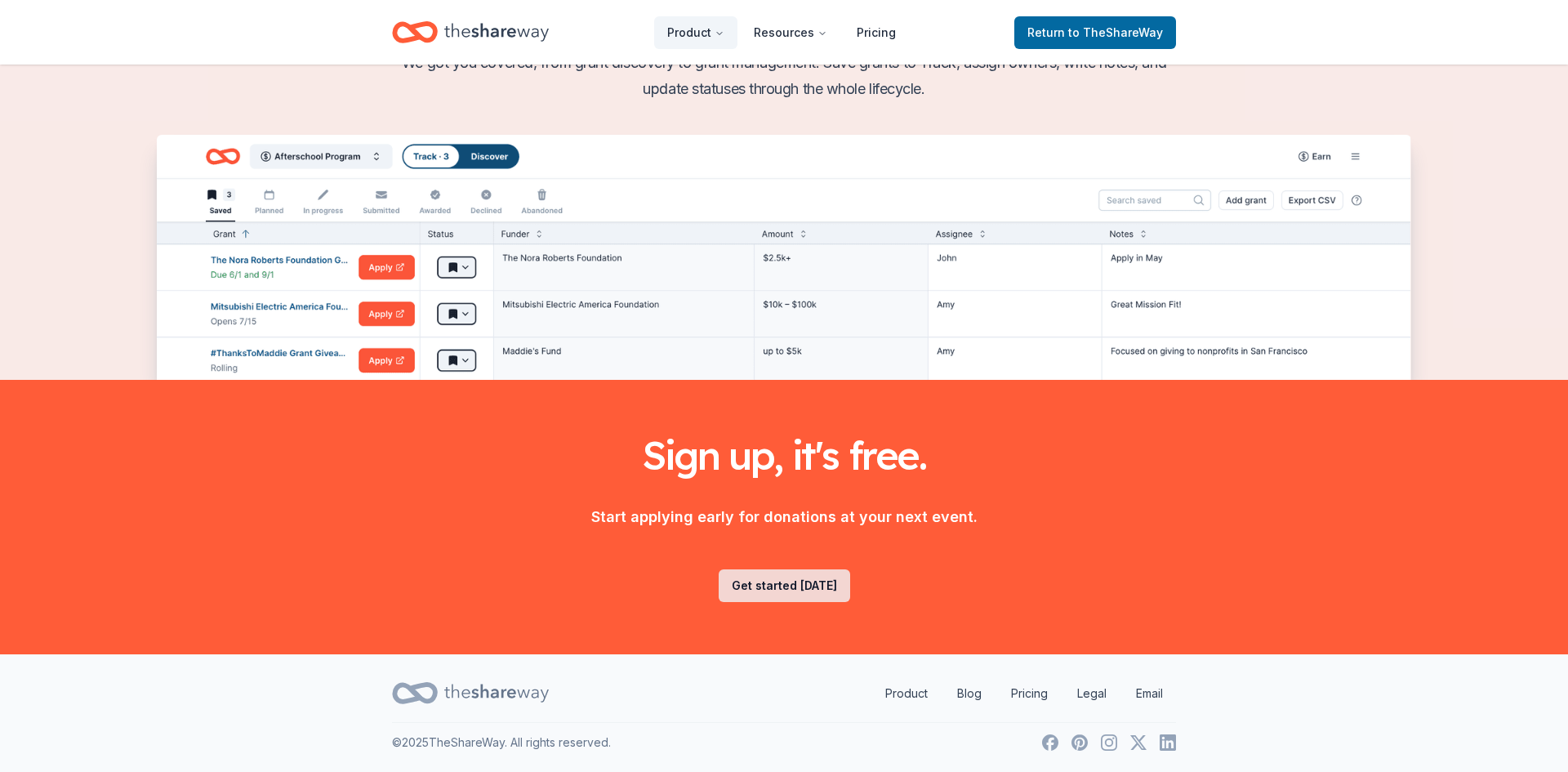
click at [794, 591] on link "Get started today" at bounding box center [784, 585] width 131 height 32
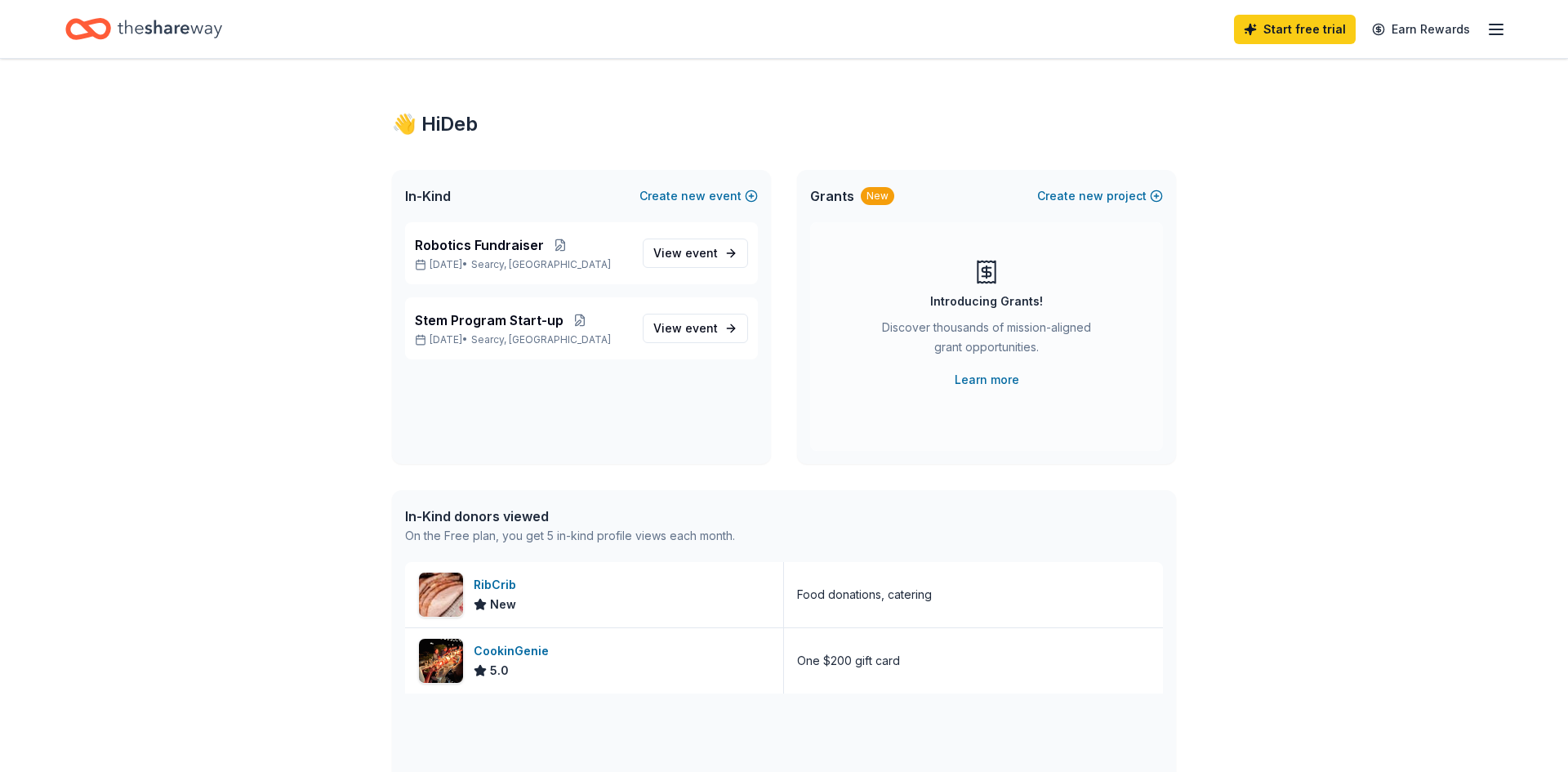
click at [1500, 30] on line "button" at bounding box center [1496, 30] width 13 height 0
click at [1306, 177] on link "Pricing" at bounding box center [1295, 179] width 42 height 16
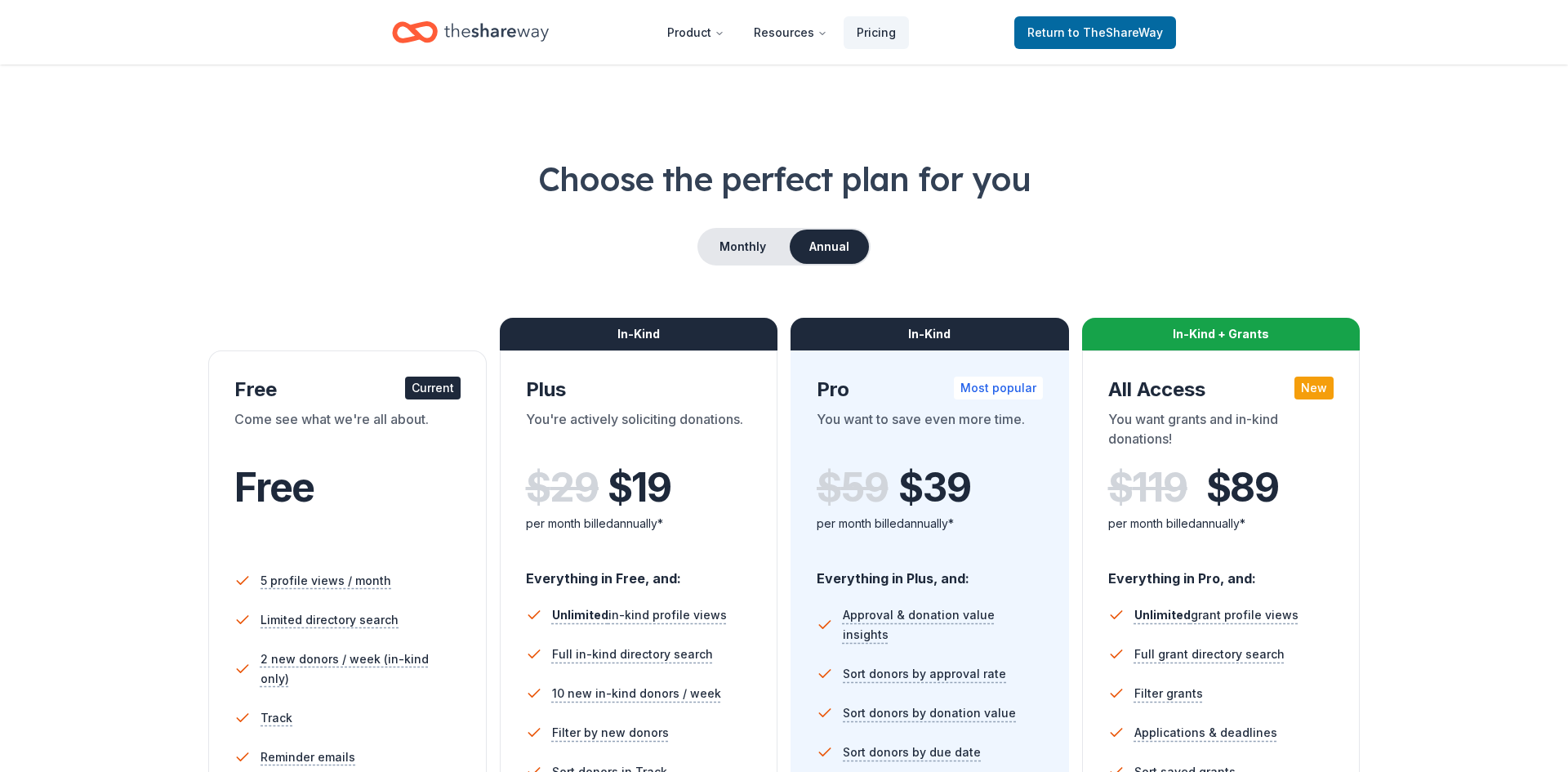
click at [1312, 176] on h1 "Choose the perfect plan for you" at bounding box center [784, 179] width 1437 height 46
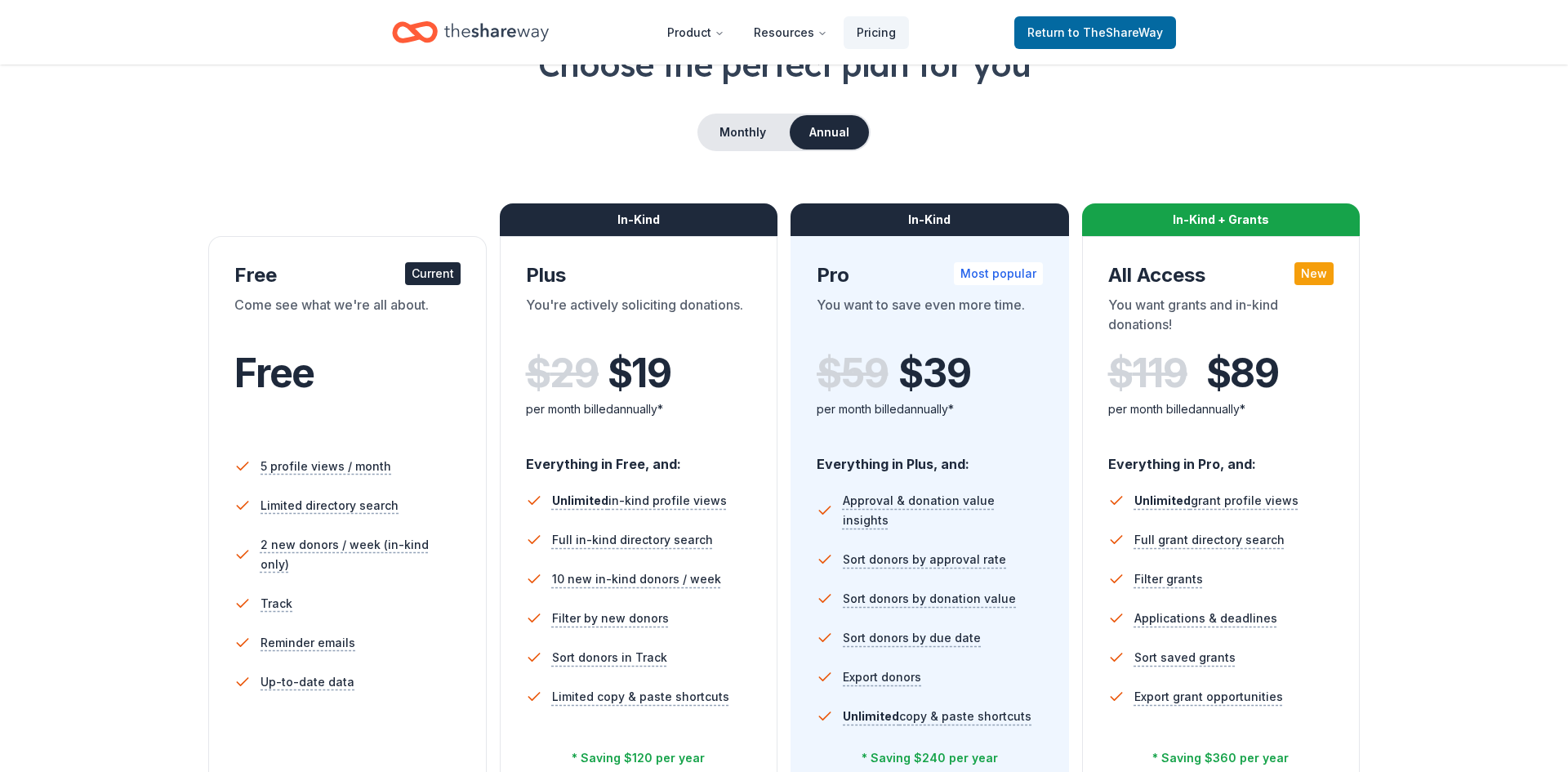
scroll to position [132, 0]
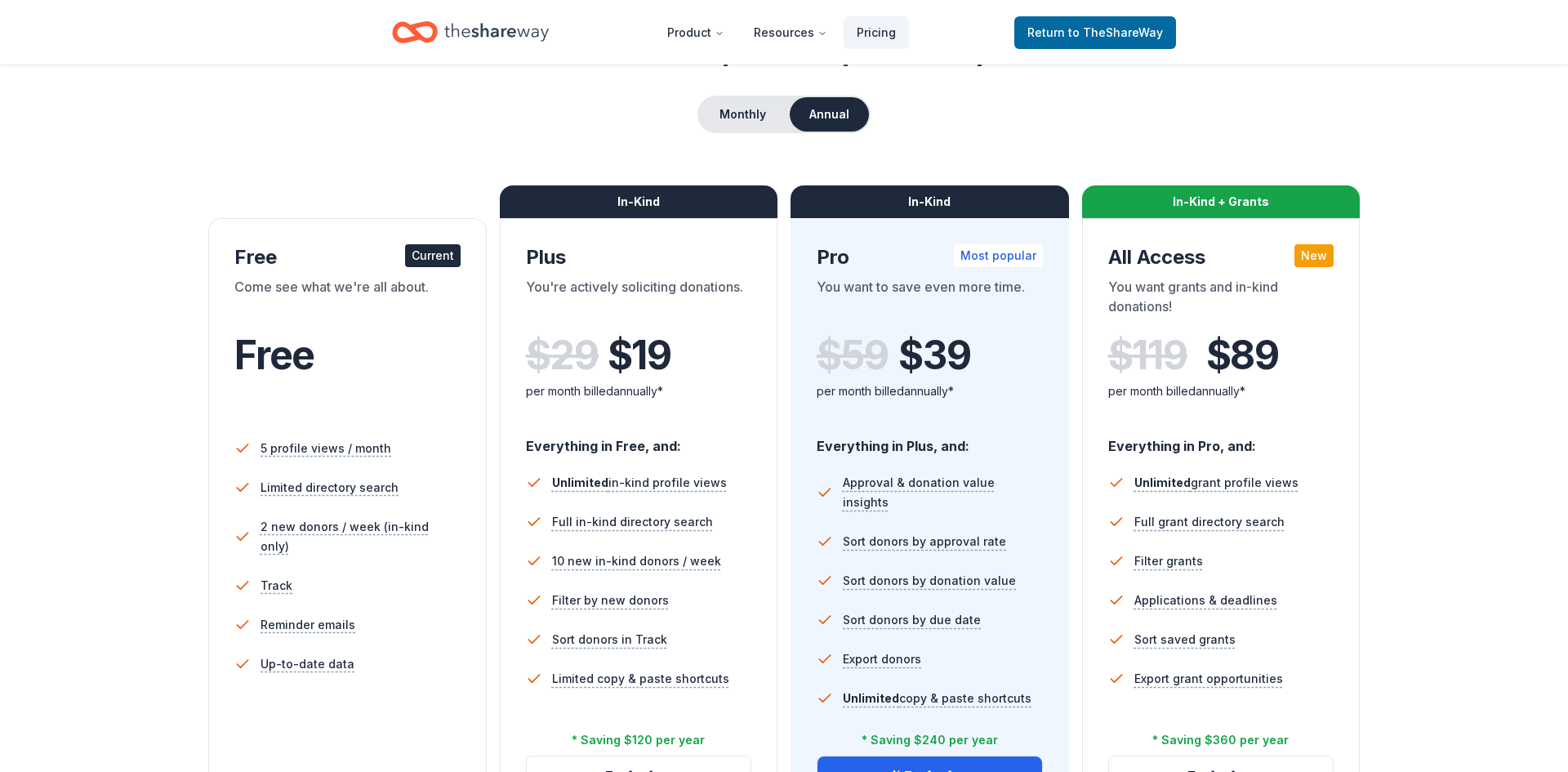
click at [1446, 514] on div "Choose the perfect plan for you Monthly Annual Free Current Come see what we're…" at bounding box center [784, 423] width 1437 height 799
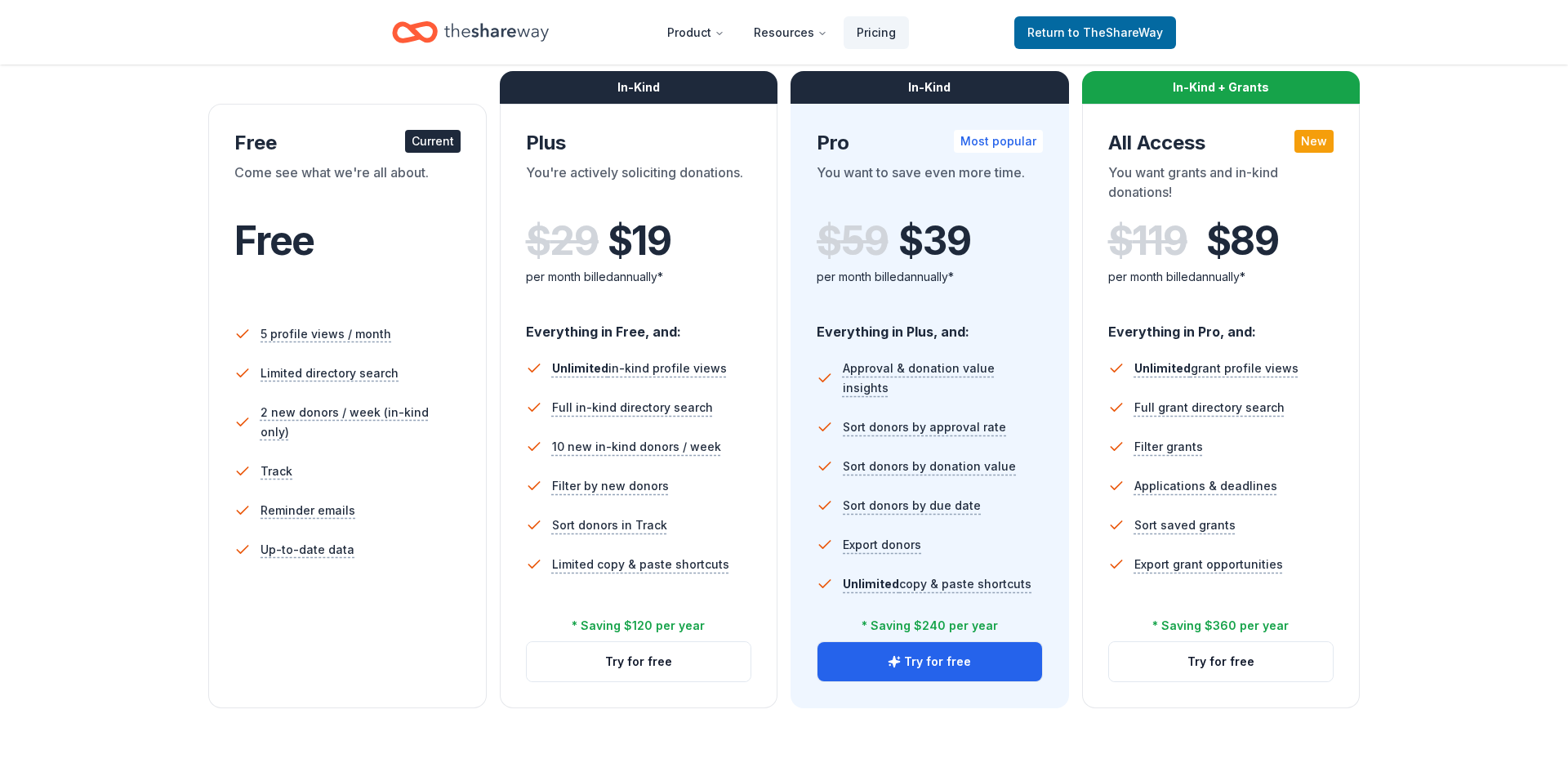
scroll to position [250, 0]
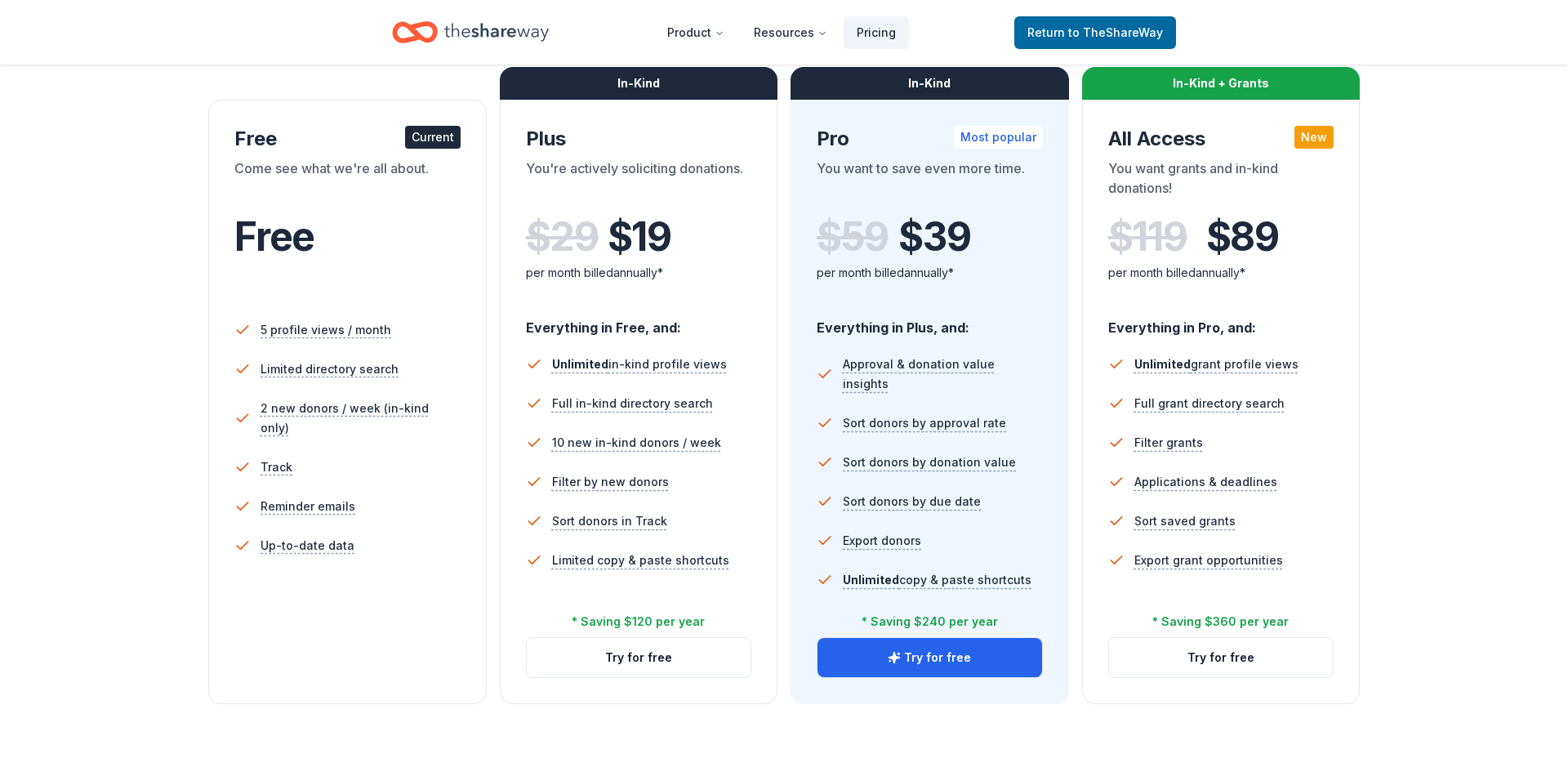
click at [145, 517] on div "Choose the perfect plan for you Monthly Annual Free Current Come see what we're…" at bounding box center [784, 304] width 1437 height 799
click at [1421, 412] on div "Choose the perfect plan for you Monthly Annual Free Current Come see what we're…" at bounding box center [784, 304] width 1437 height 799
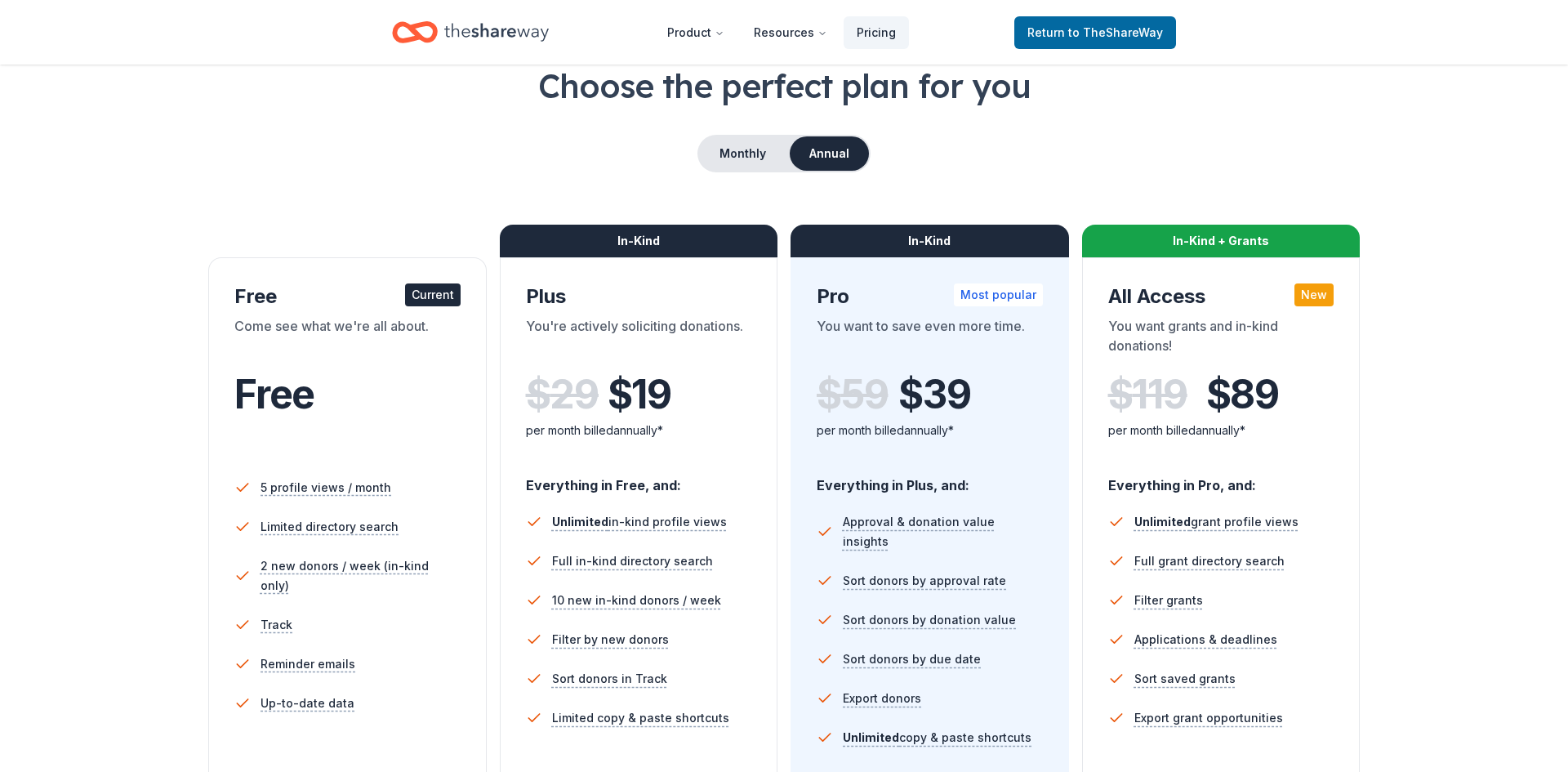
scroll to position [0, 0]
